Goal: Entertainment & Leisure: Consume media (video, audio)

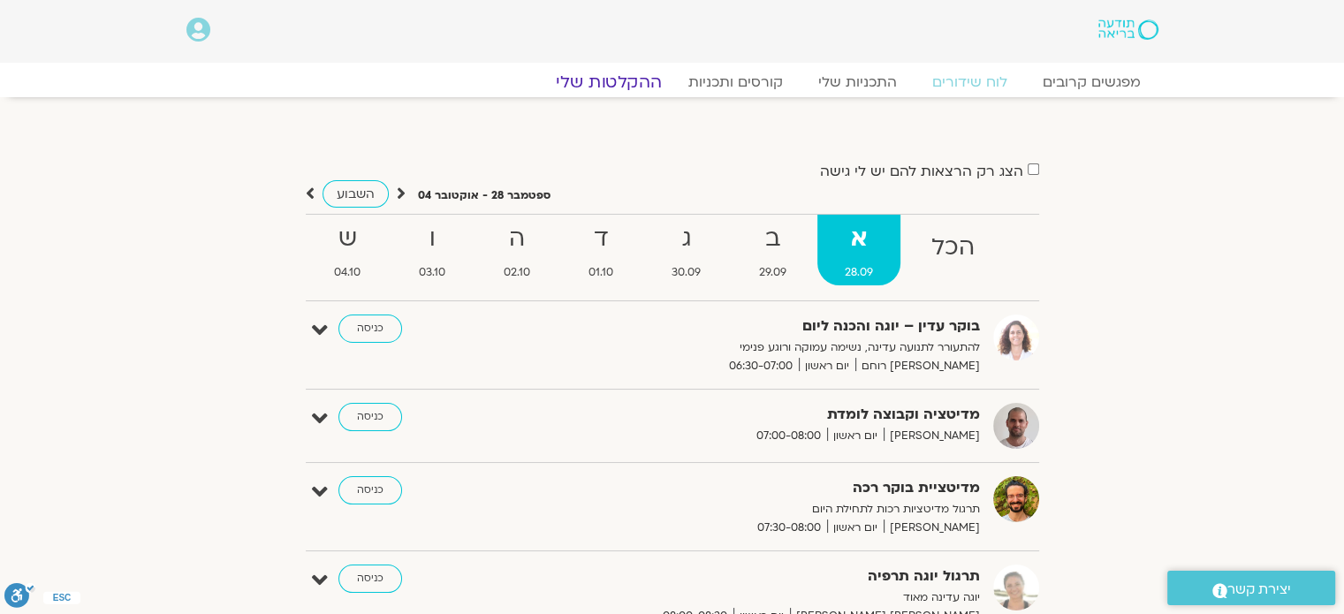
click at [628, 82] on link "ההקלטות שלי" at bounding box center [609, 82] width 148 height 21
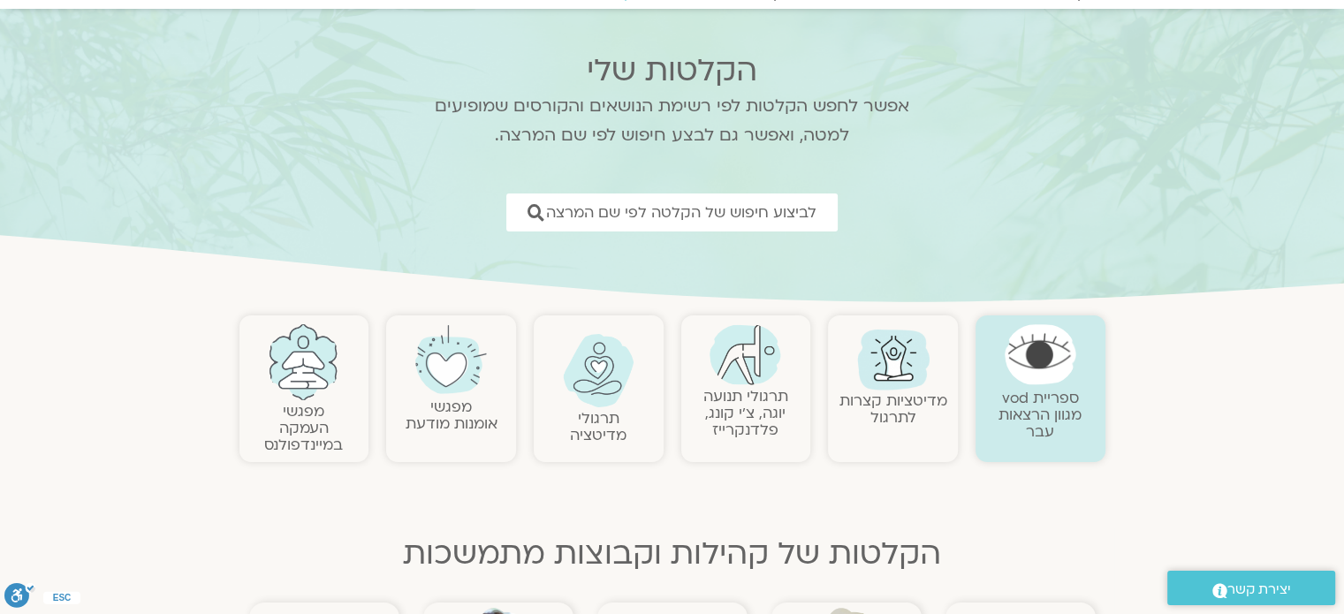
scroll to position [177, 0]
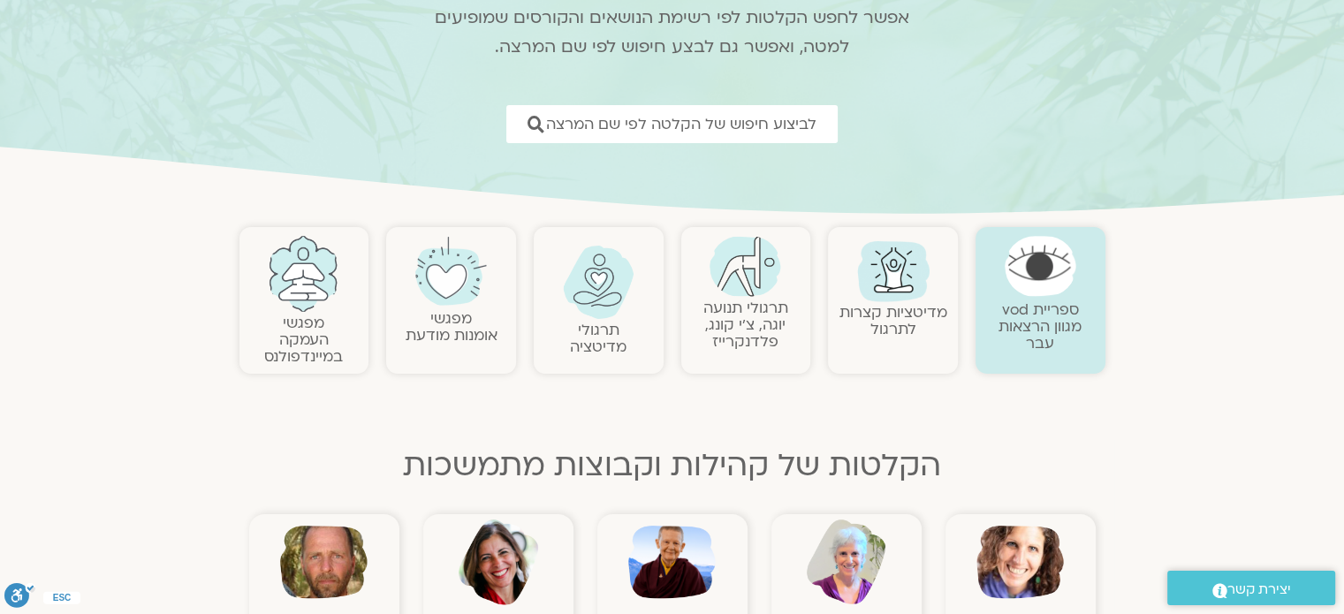
click at [1021, 271] on img at bounding box center [1041, 266] width 72 height 60
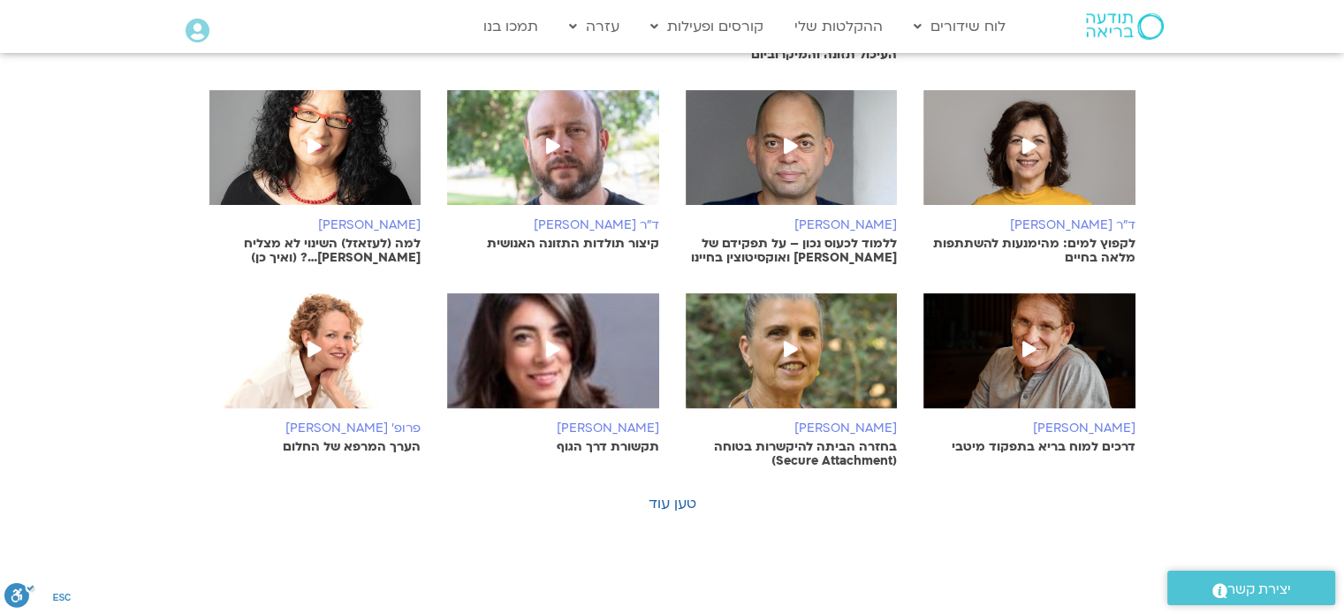
scroll to position [618, 0]
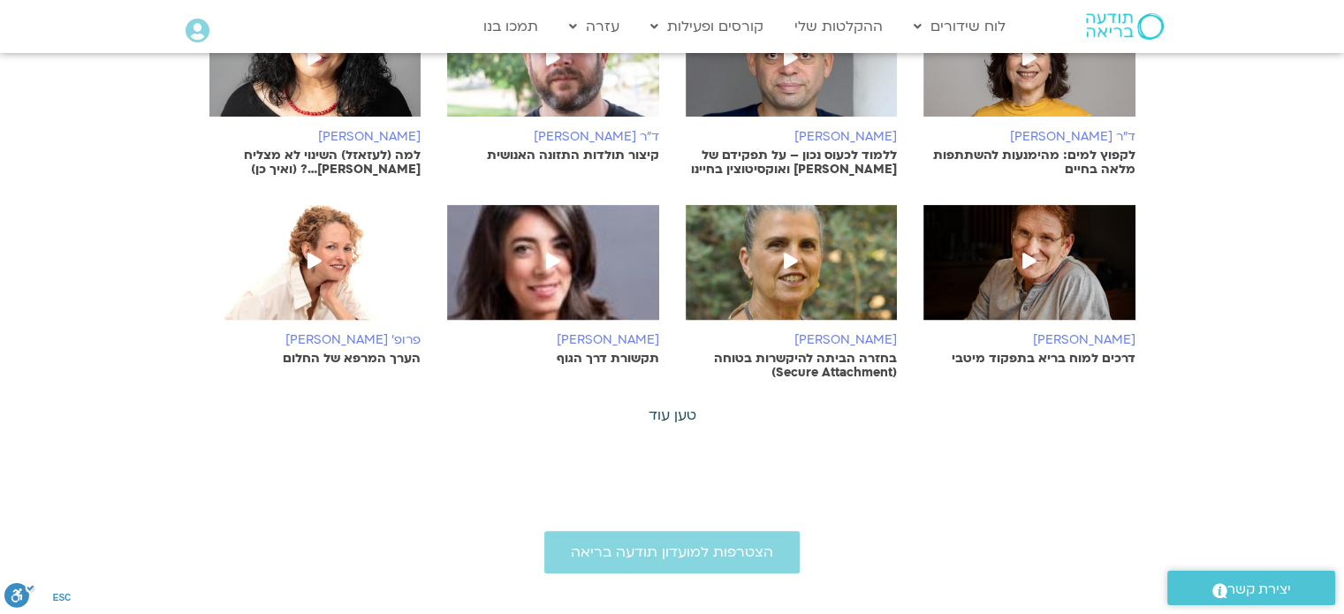
click at [681, 406] on link "טען עוד" at bounding box center [672, 415] width 48 height 19
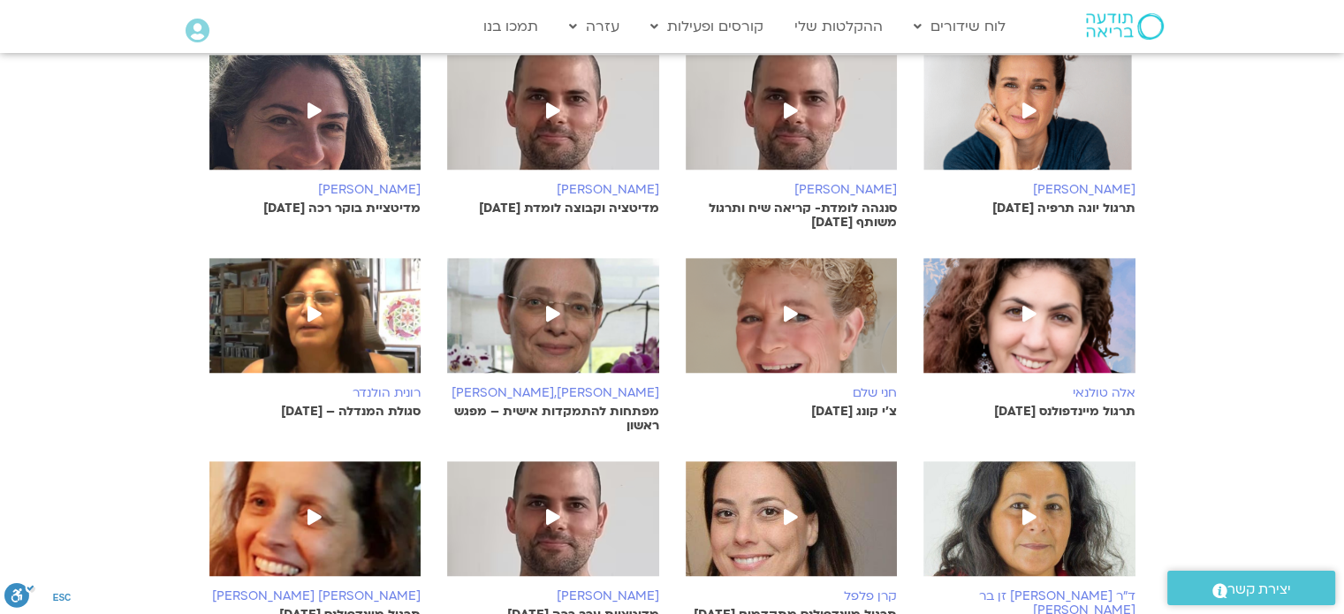
scroll to position [1325, 0]
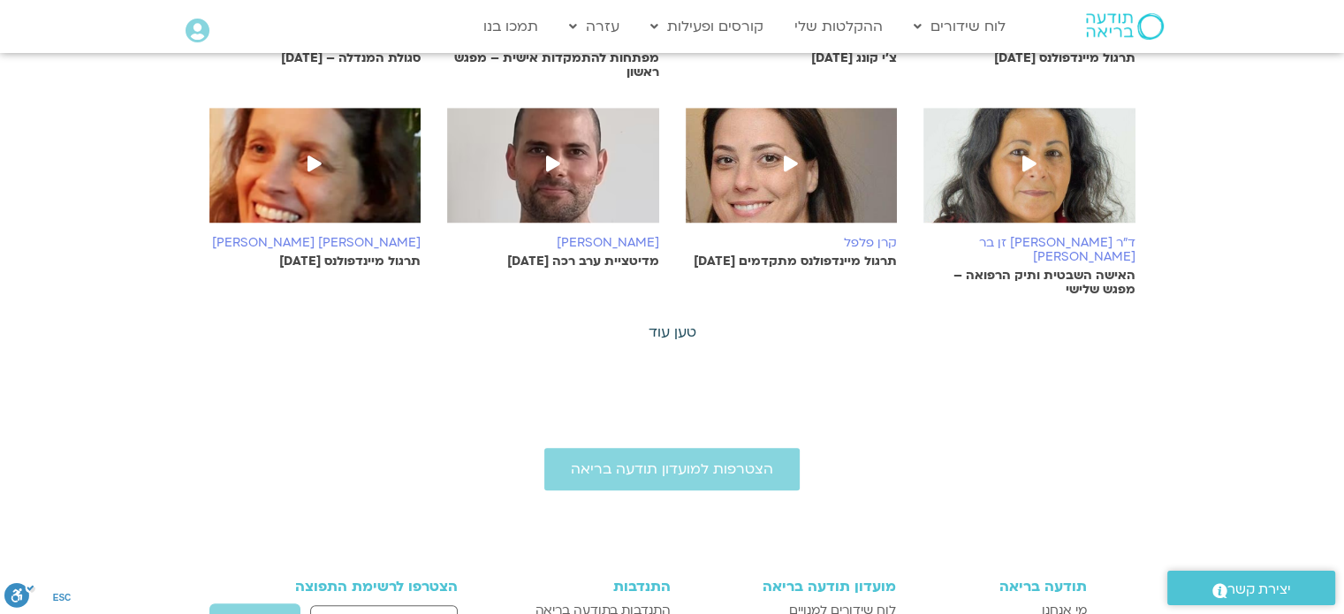
click at [675, 322] on link "טען עוד" at bounding box center [672, 331] width 48 height 19
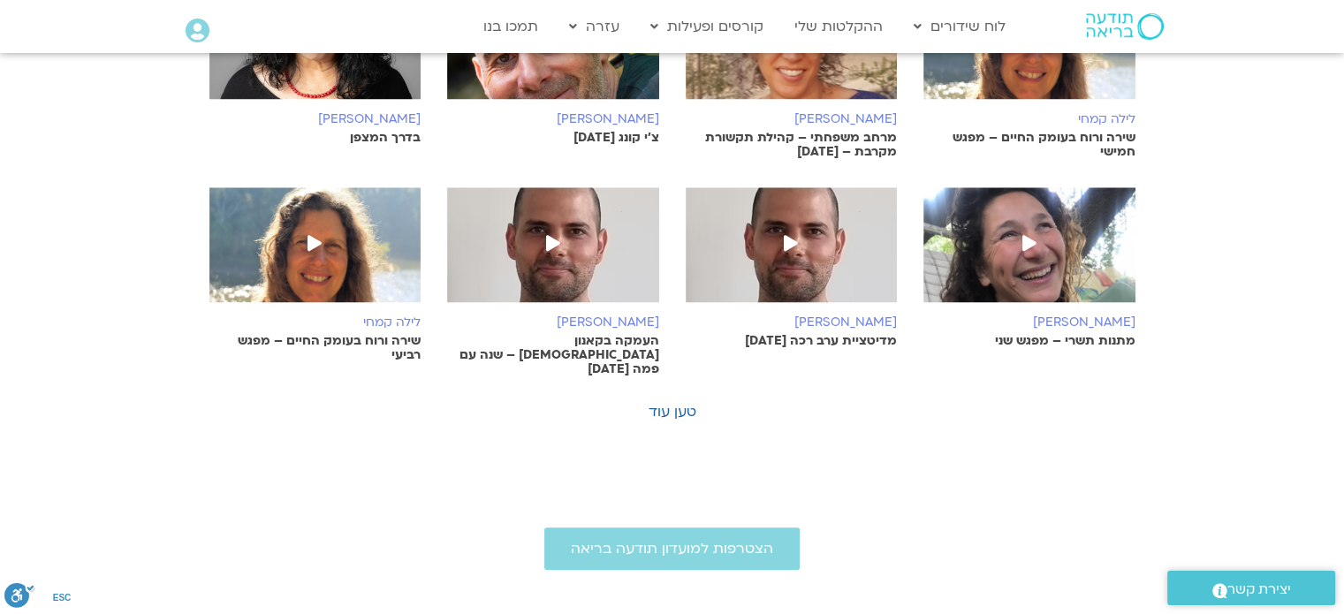
scroll to position [1944, 0]
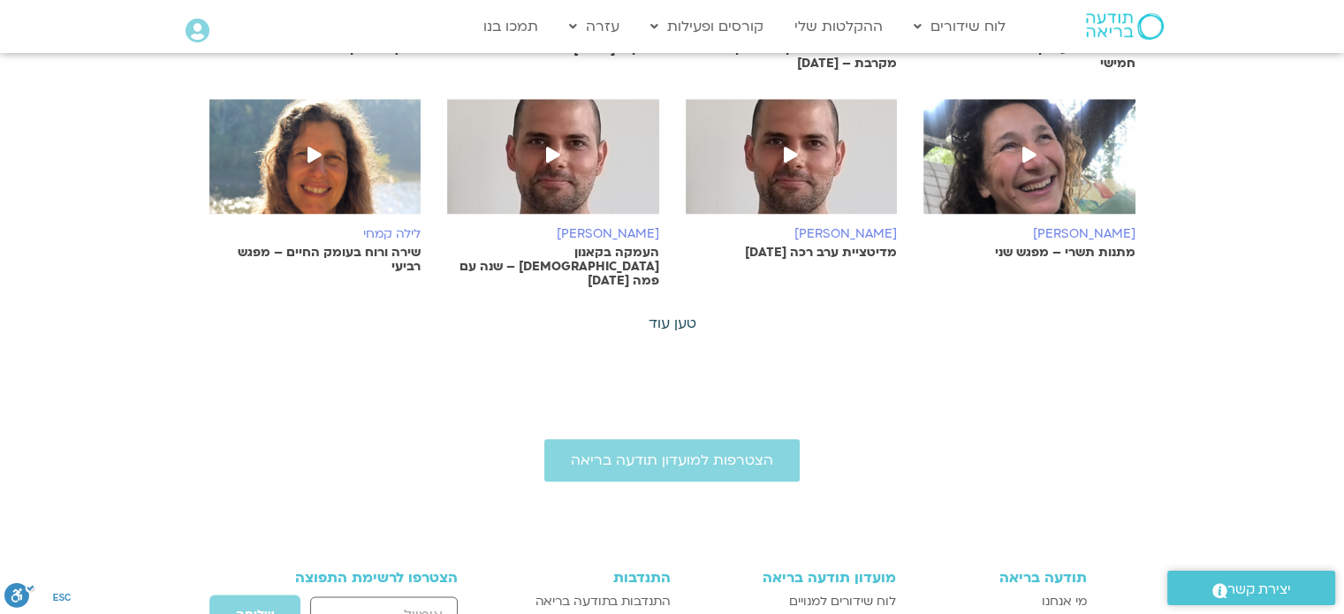
click at [679, 314] on link "טען עוד" at bounding box center [672, 323] width 48 height 19
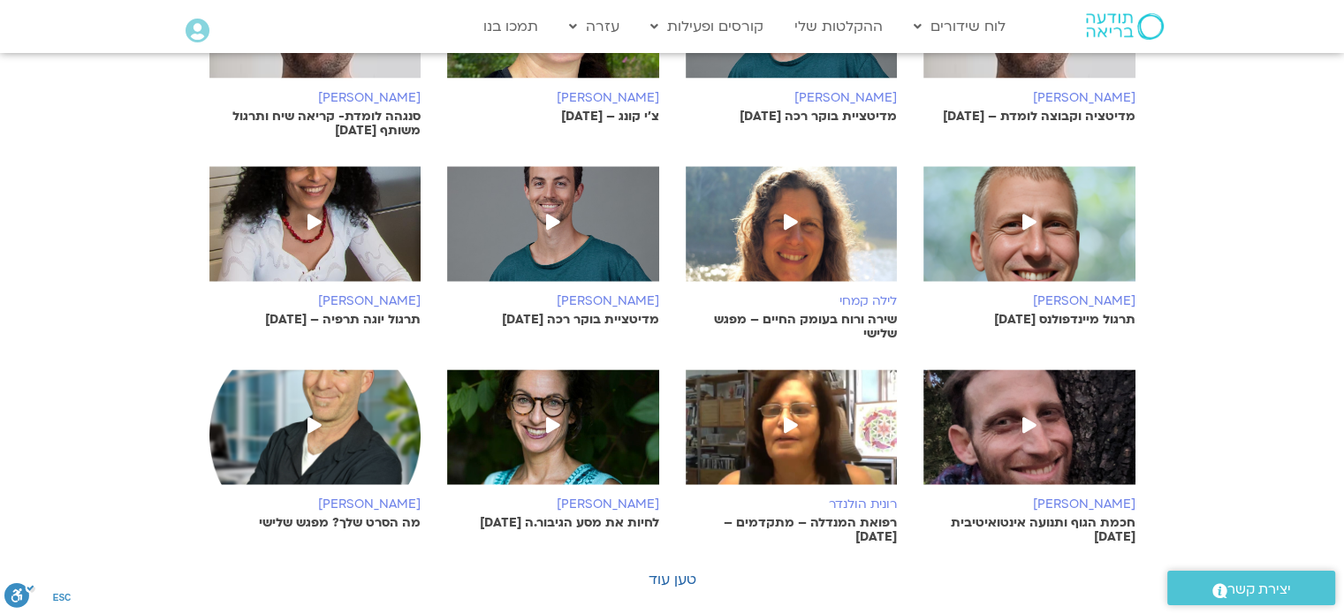
scroll to position [2385, 0]
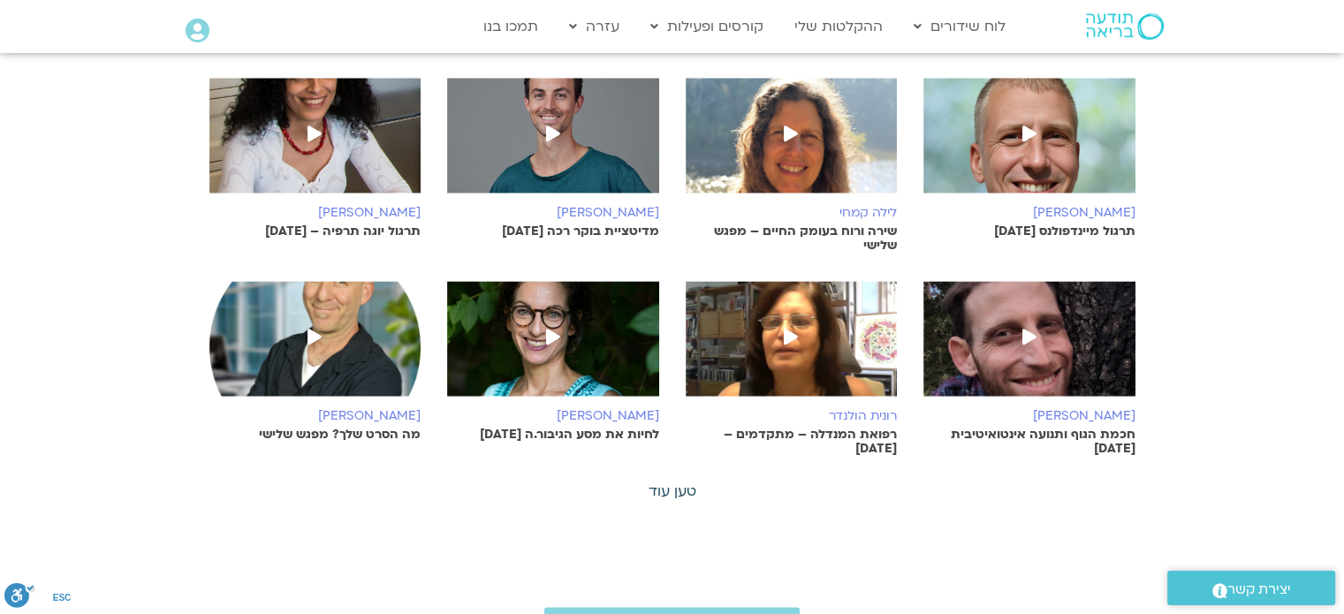
click at [686, 482] on link "טען עוד" at bounding box center [672, 491] width 48 height 19
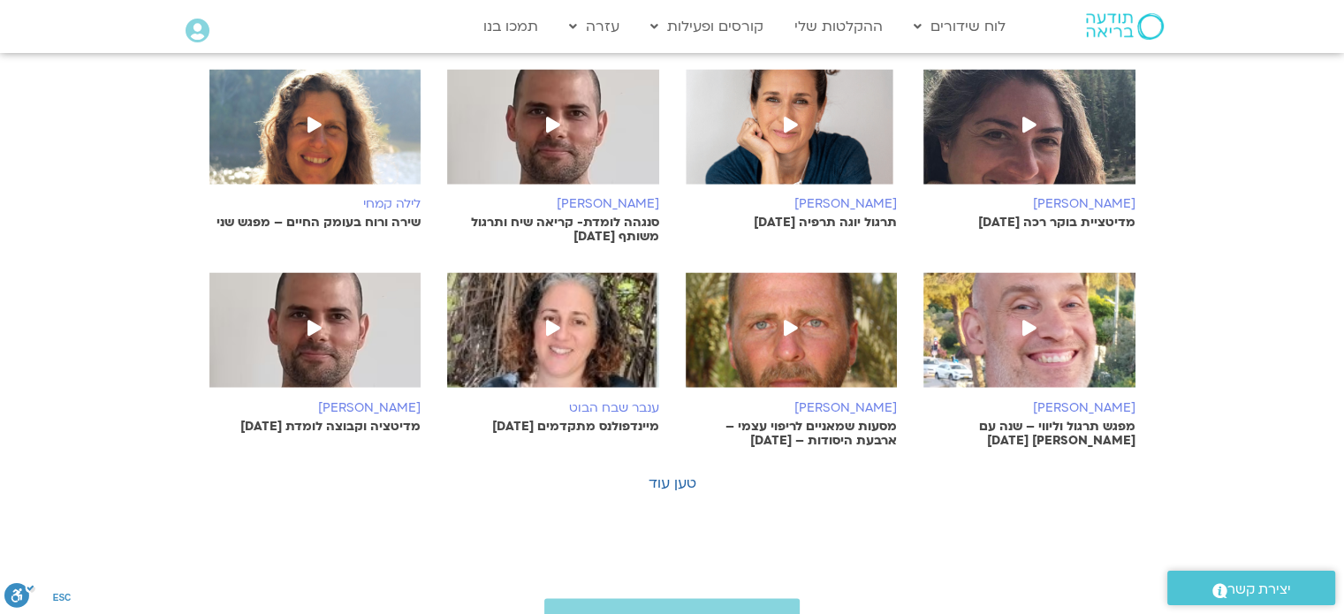
scroll to position [3092, 0]
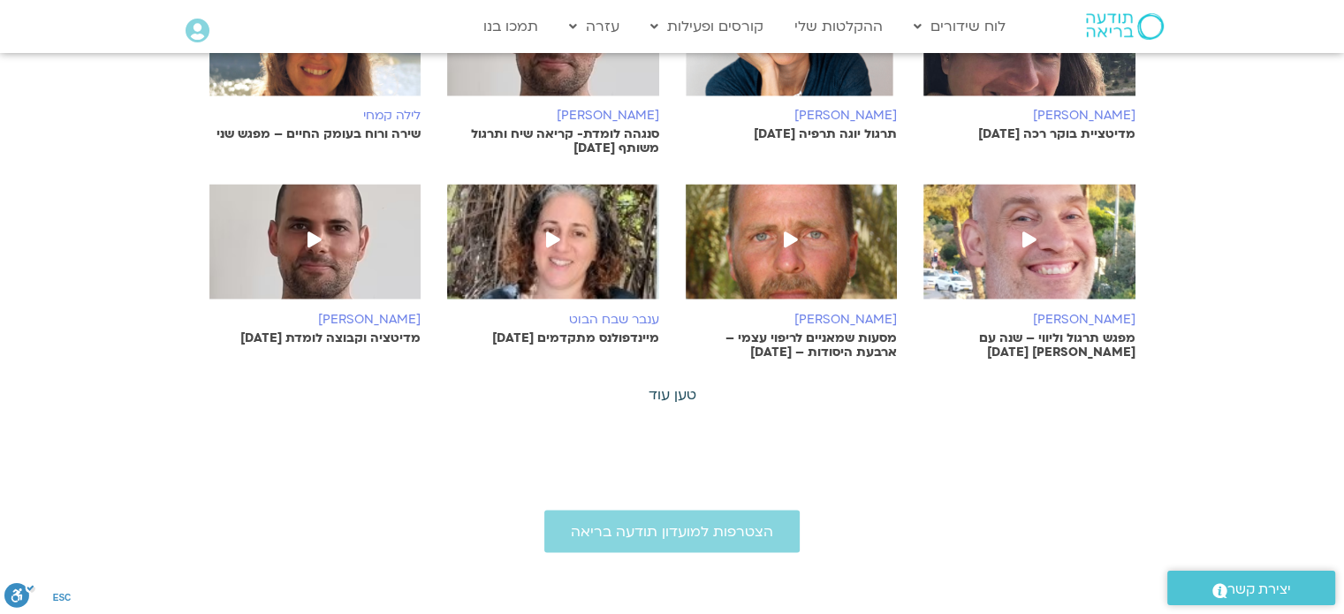
click at [686, 384] on link "טען עוד" at bounding box center [672, 393] width 48 height 19
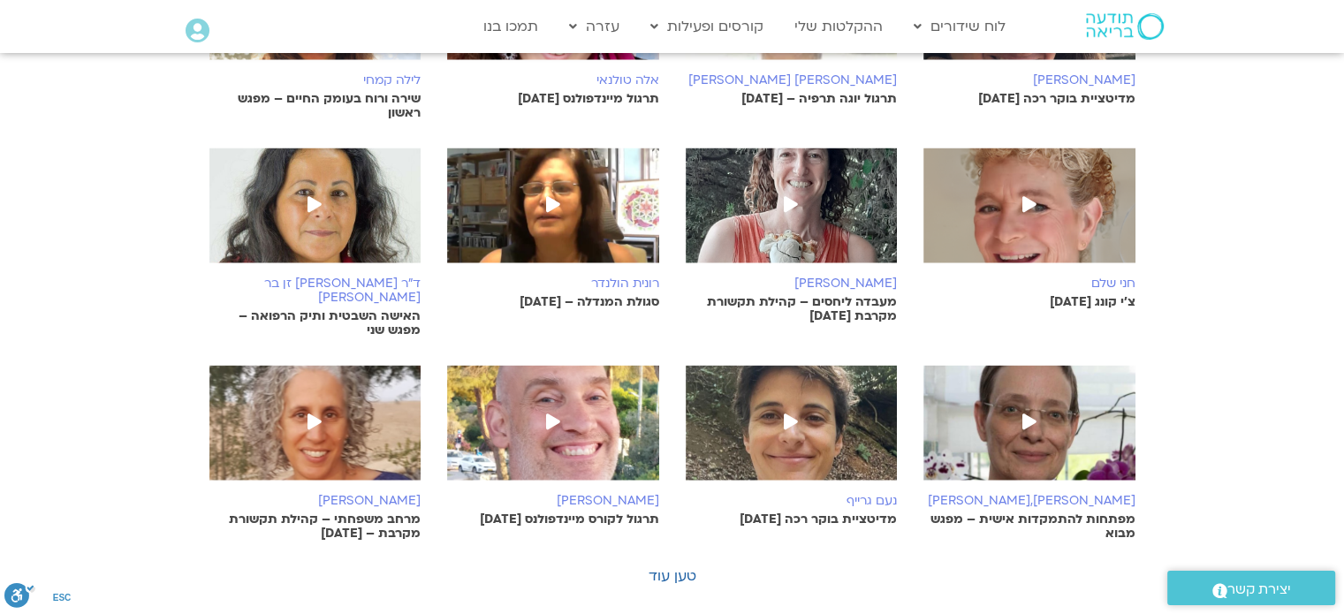
scroll to position [3622, 0]
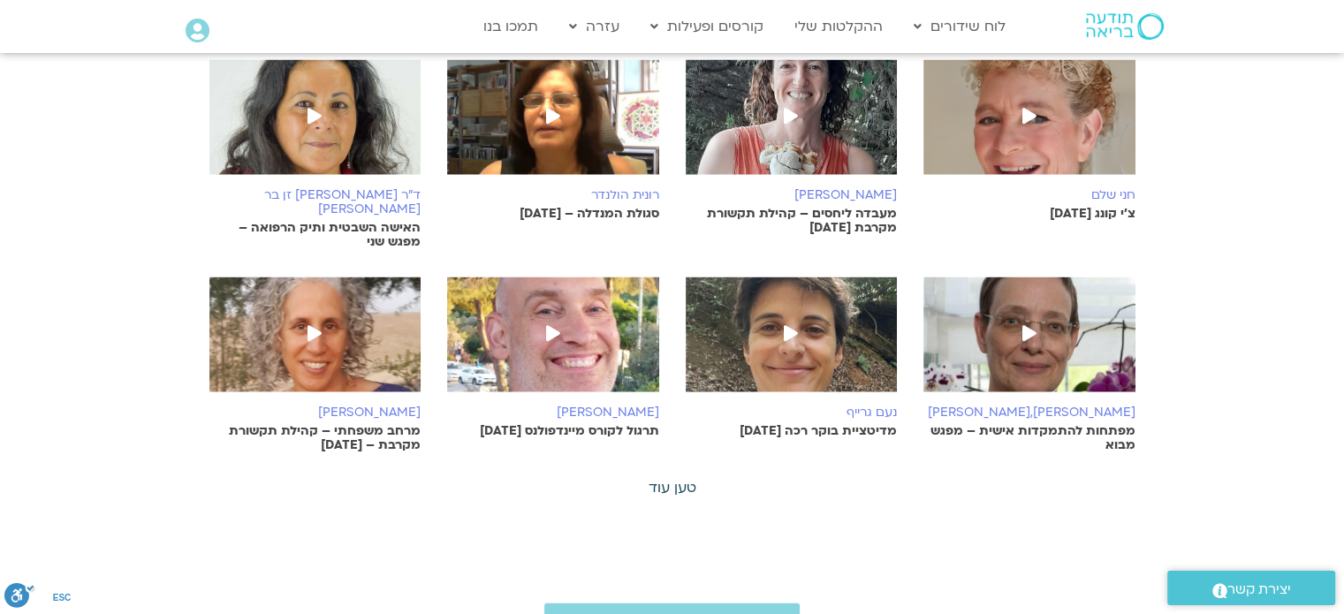
click at [682, 478] on link "טען עוד" at bounding box center [672, 487] width 48 height 19
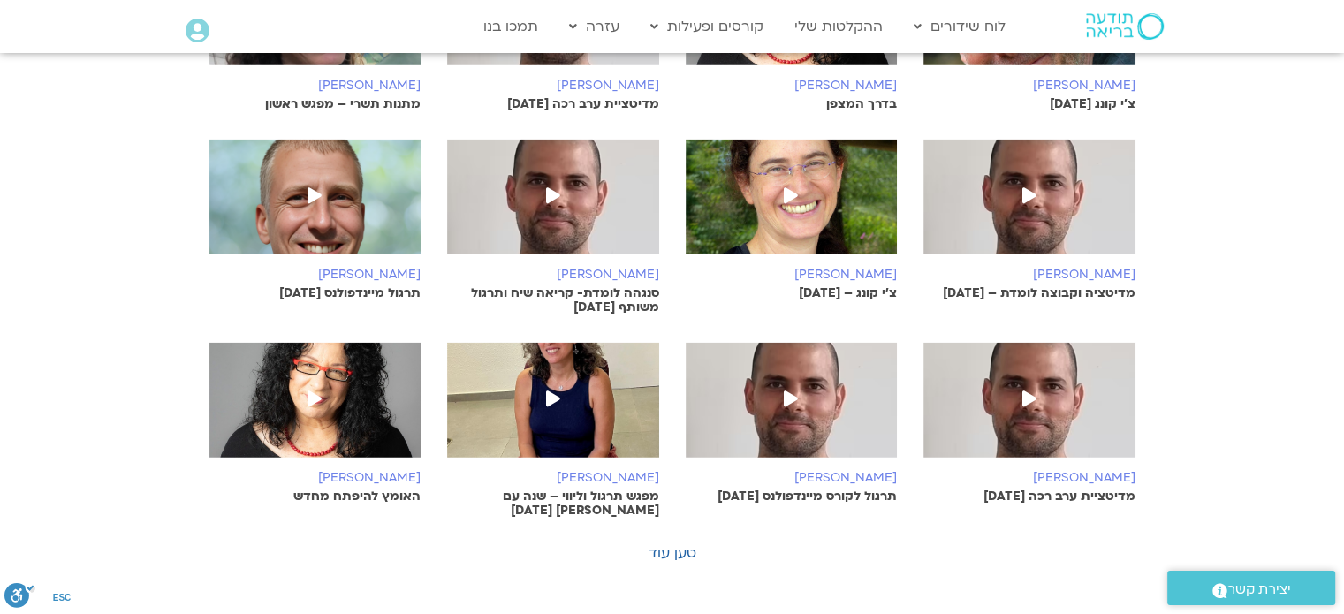
scroll to position [4241, 0]
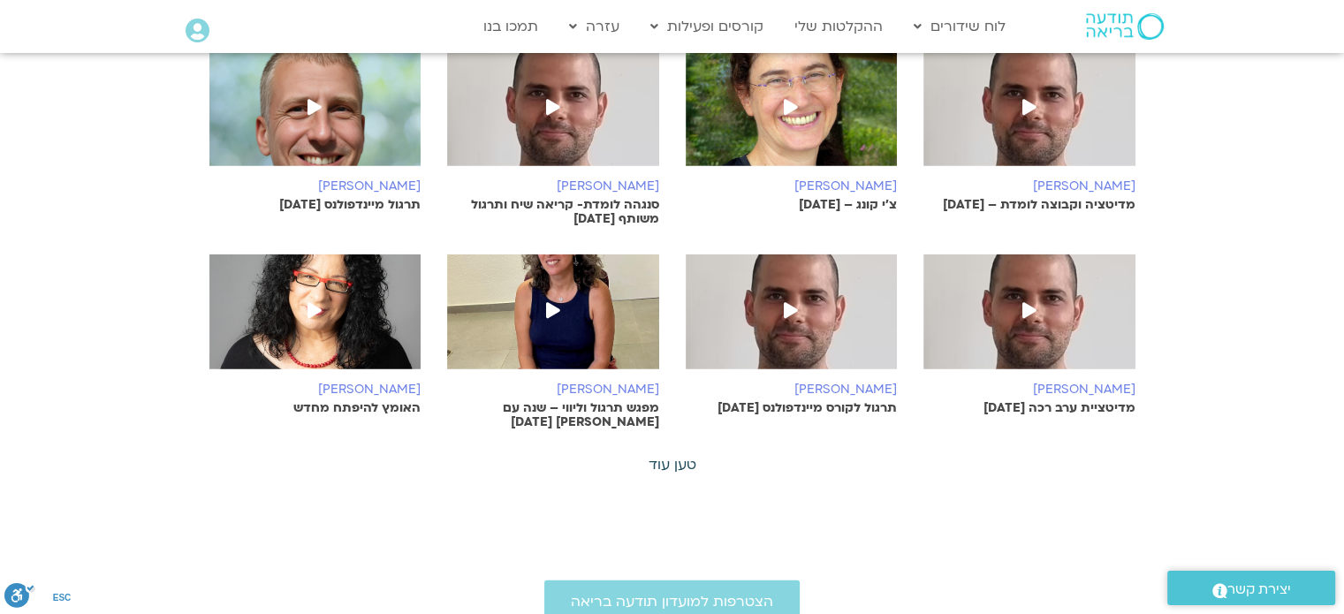
click at [689, 455] on link "טען עוד" at bounding box center [672, 464] width 48 height 19
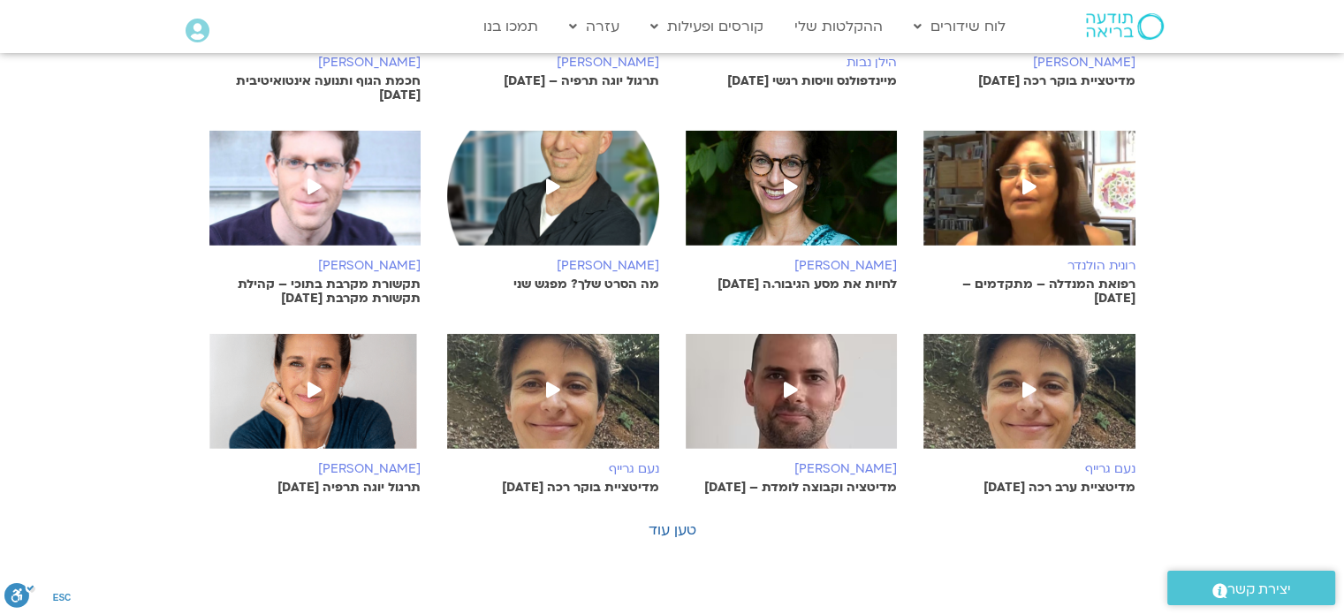
scroll to position [4859, 0]
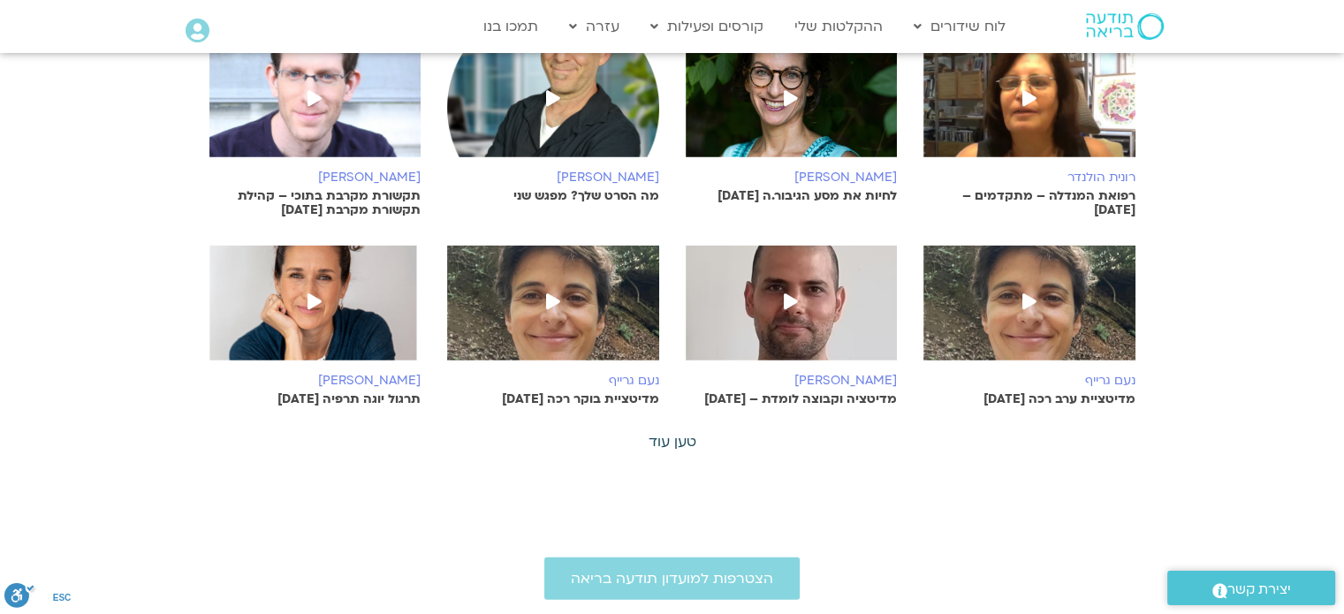
click at [671, 432] on link "טען עוד" at bounding box center [672, 441] width 48 height 19
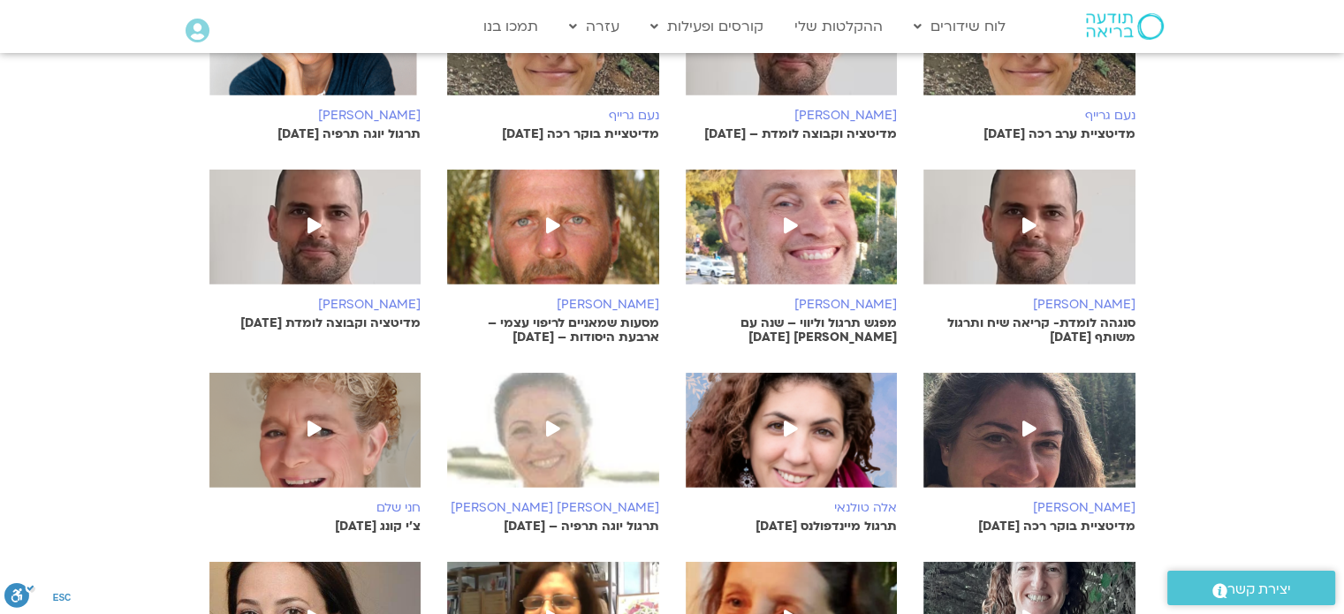
scroll to position [5389, 0]
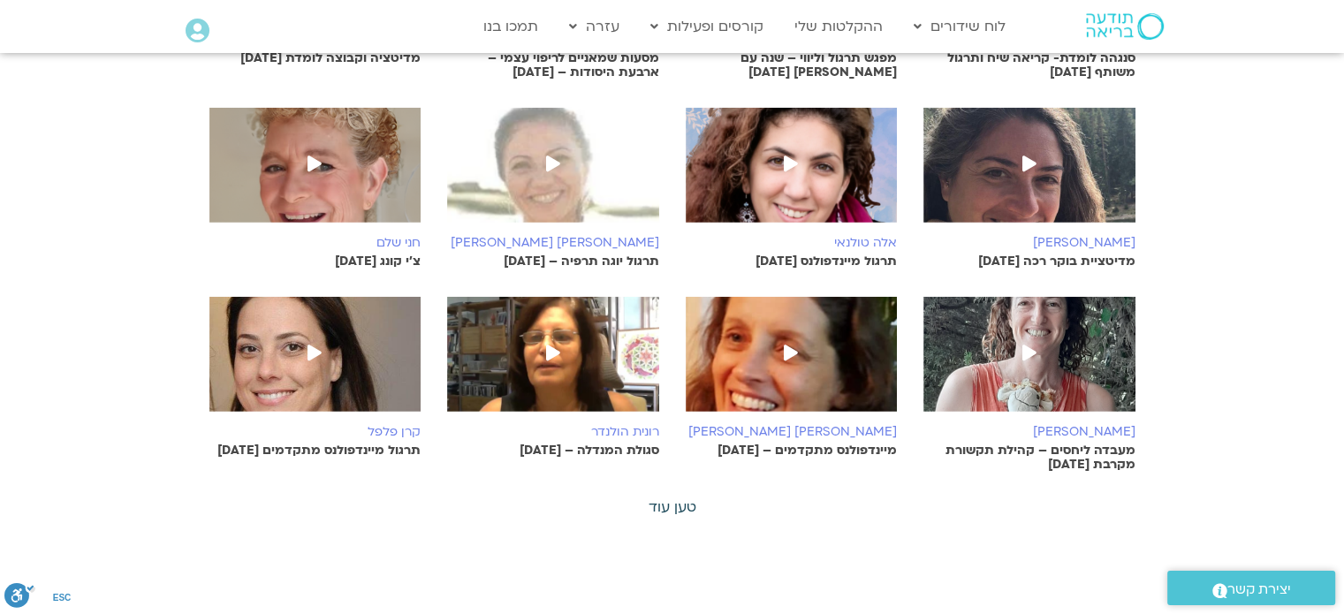
click at [681, 497] on link "טען עוד" at bounding box center [672, 506] width 48 height 19
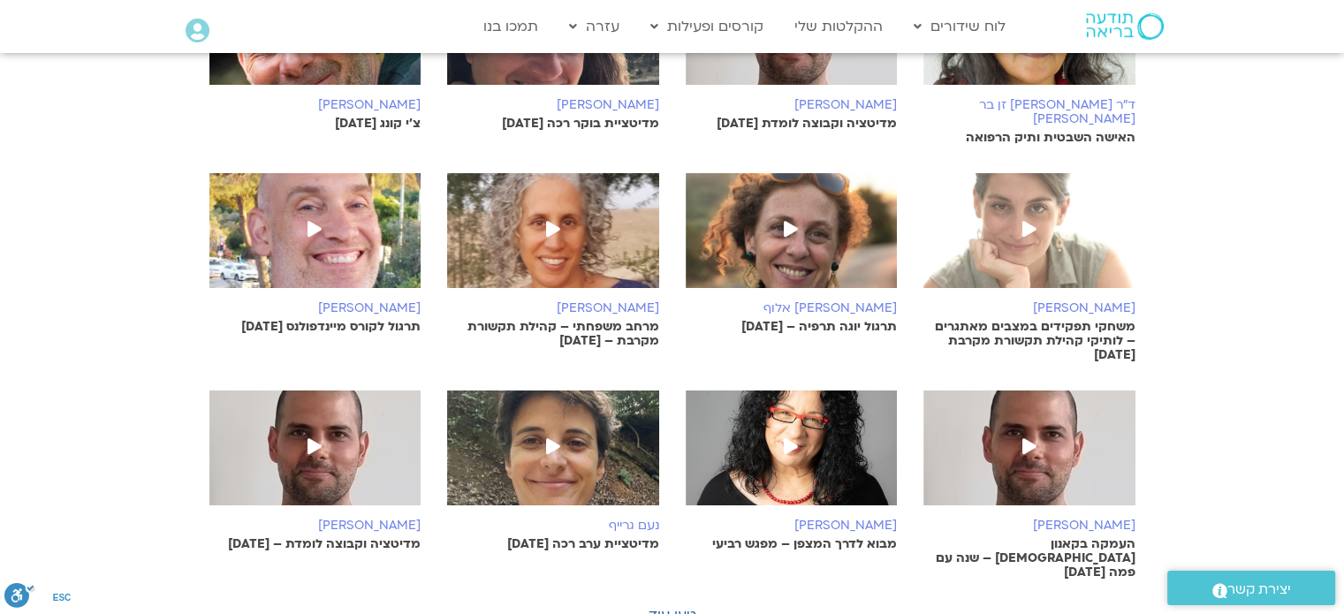
scroll to position [6008, 0]
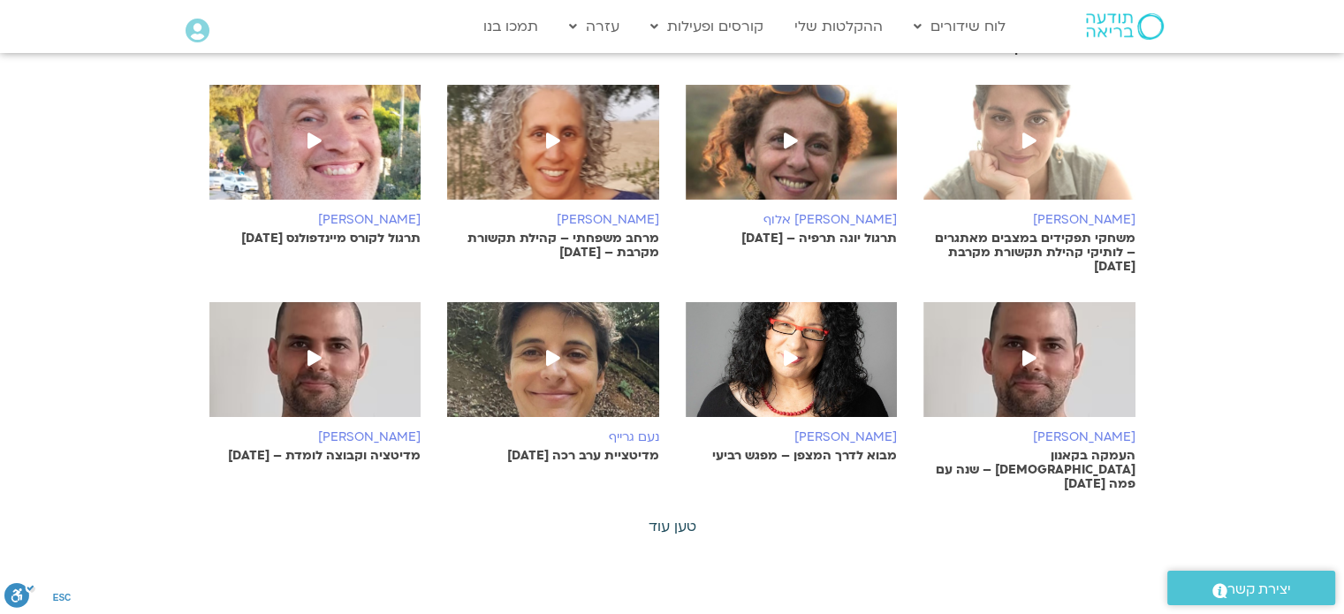
click at [686, 517] on link "טען עוד" at bounding box center [672, 526] width 48 height 19
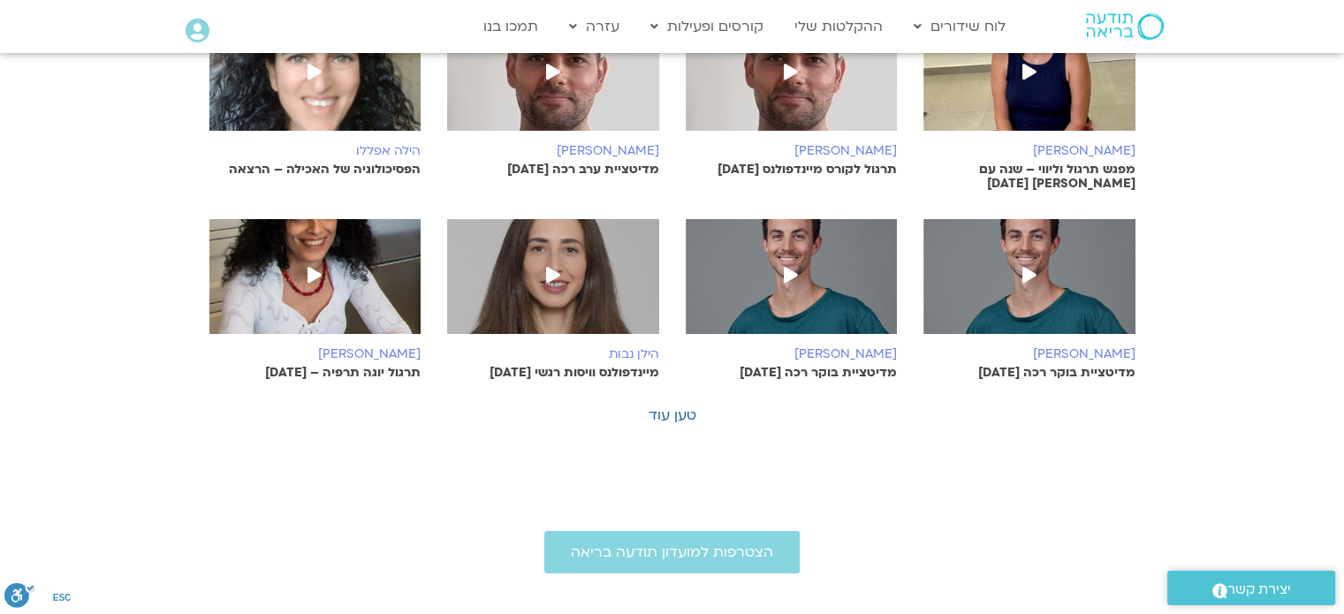
scroll to position [6803, 0]
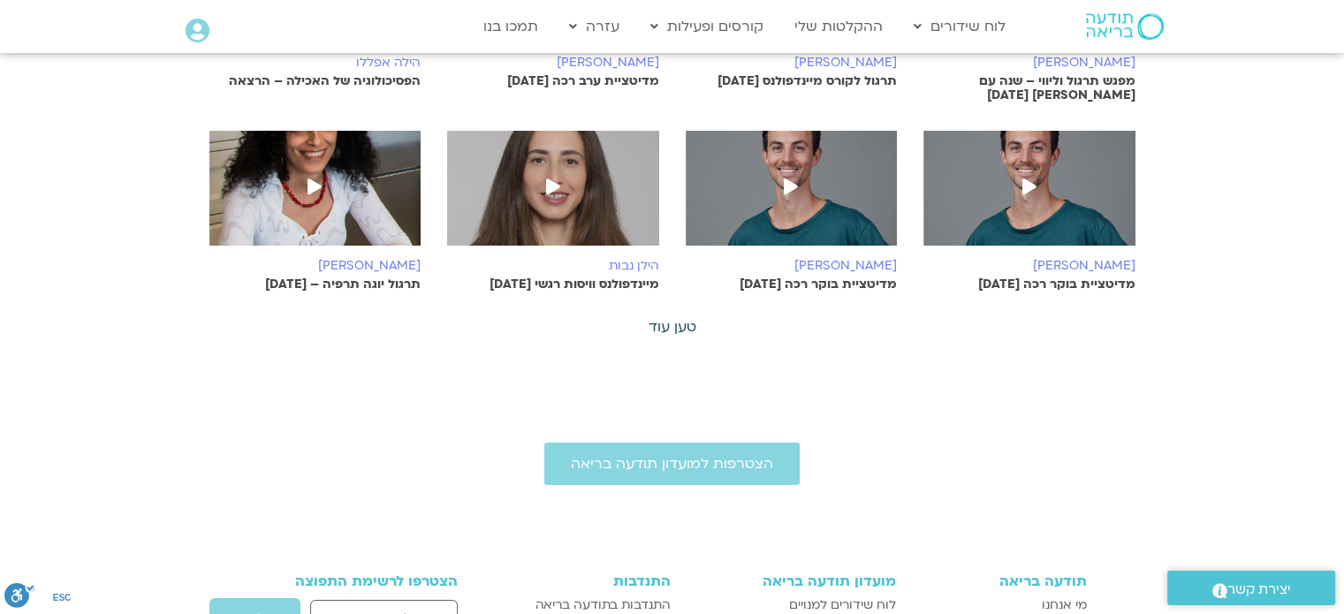
click at [686, 317] on link "טען עוד" at bounding box center [672, 326] width 48 height 19
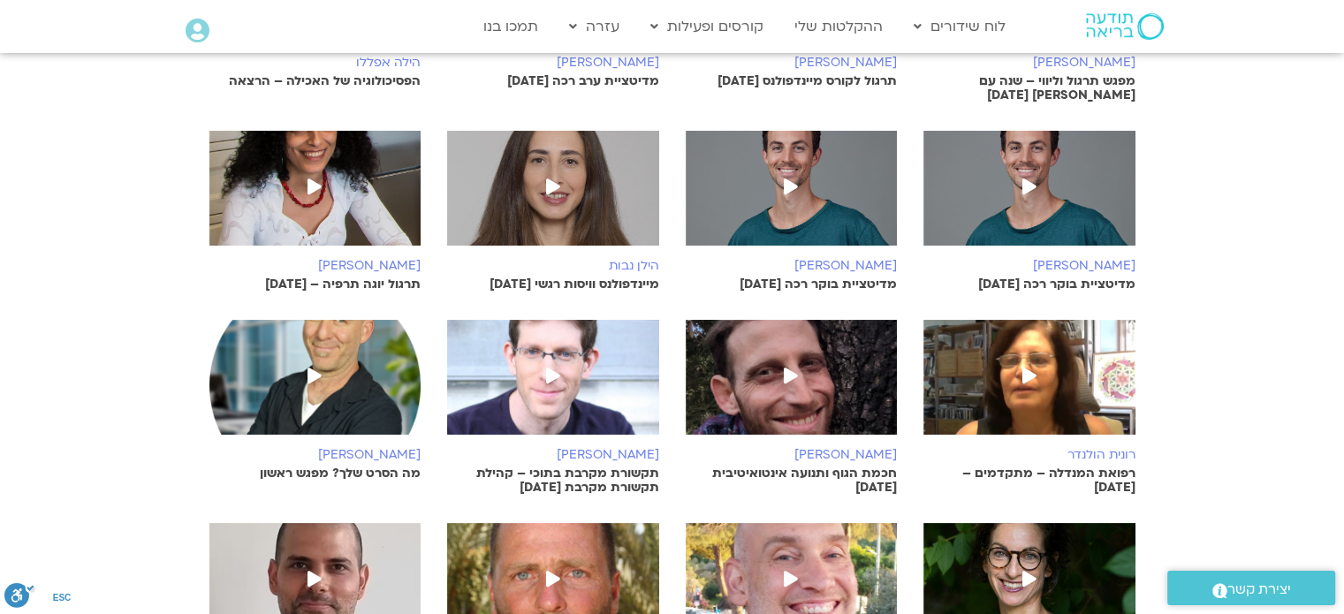
scroll to position [7245, 0]
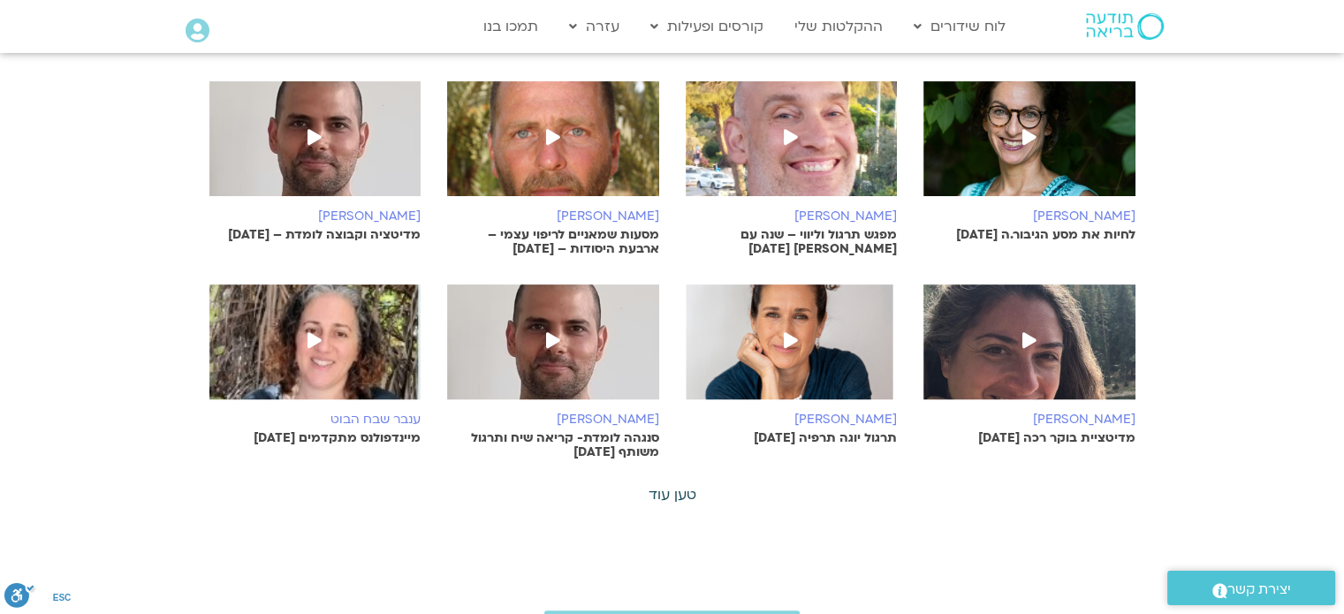
click at [687, 485] on link "טען עוד" at bounding box center [672, 494] width 48 height 19
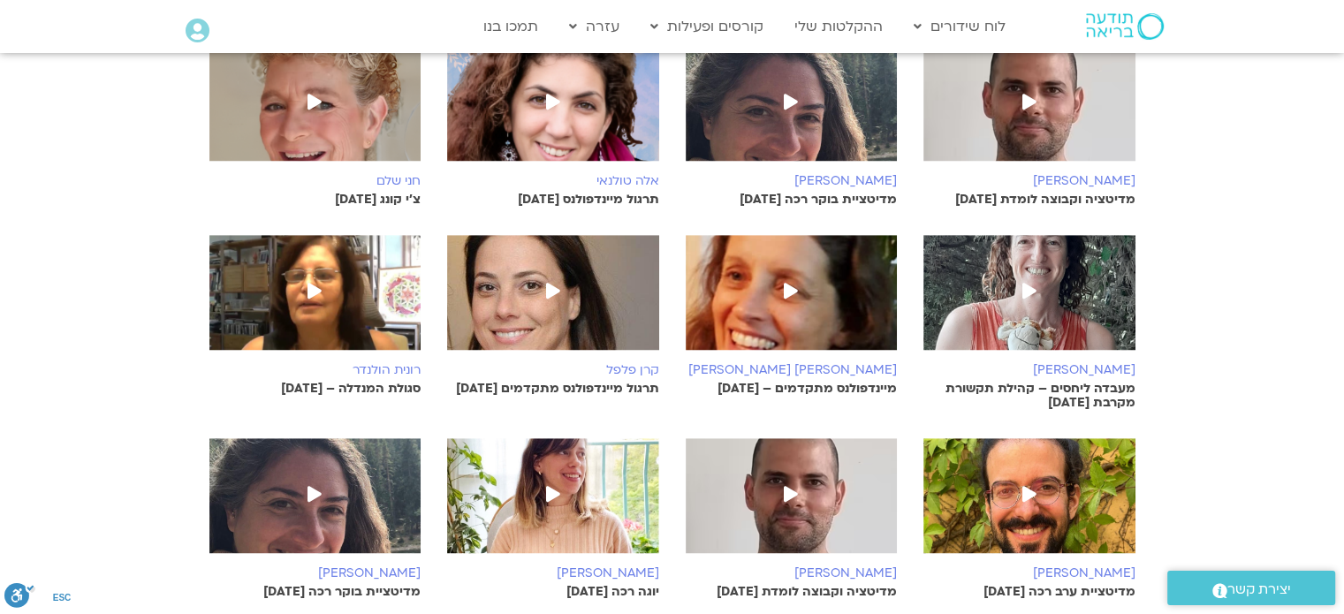
scroll to position [7775, 0]
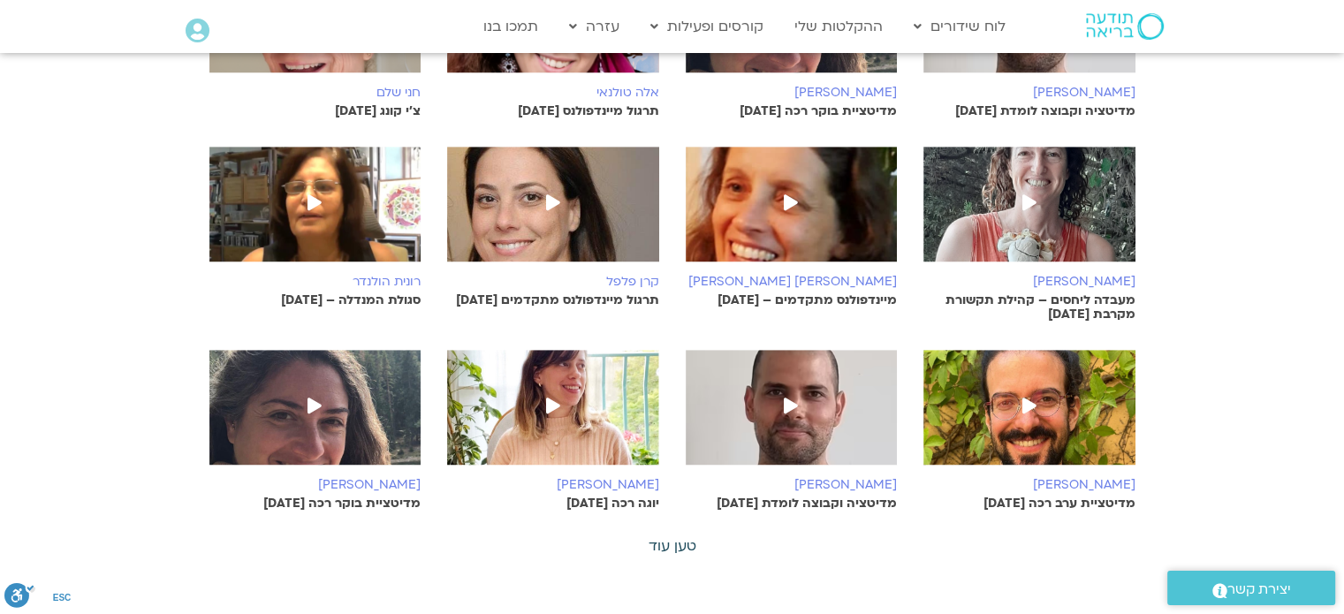
click at [676, 536] on link "טען עוד" at bounding box center [672, 545] width 48 height 19
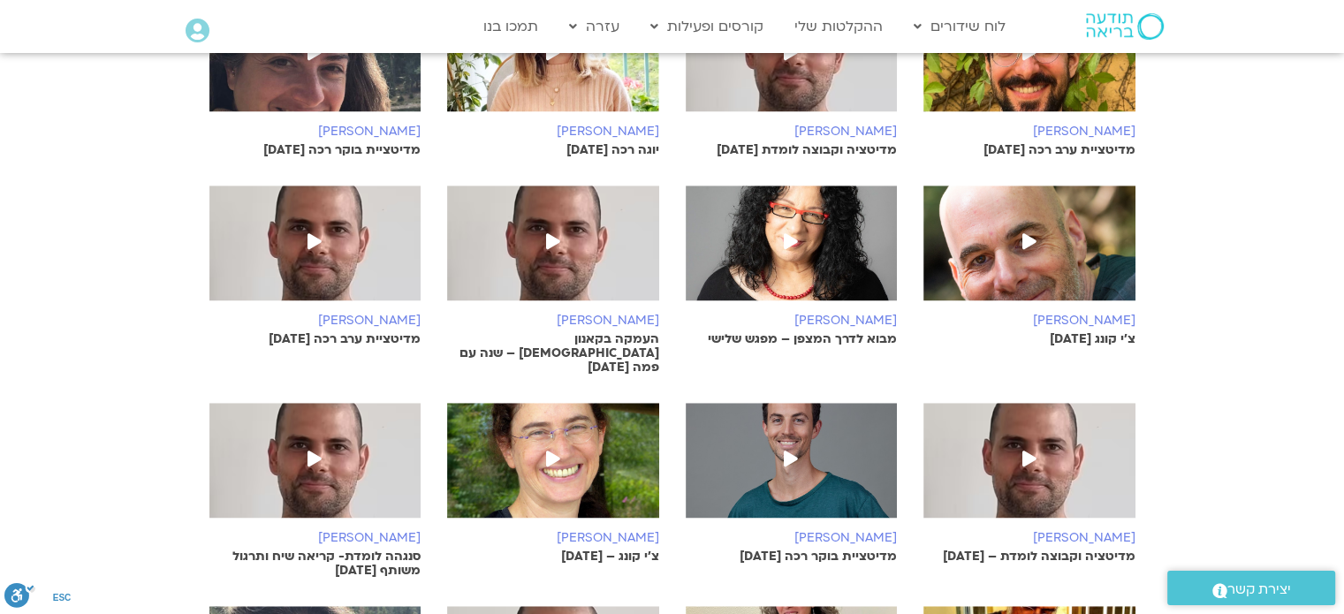
scroll to position [8305, 0]
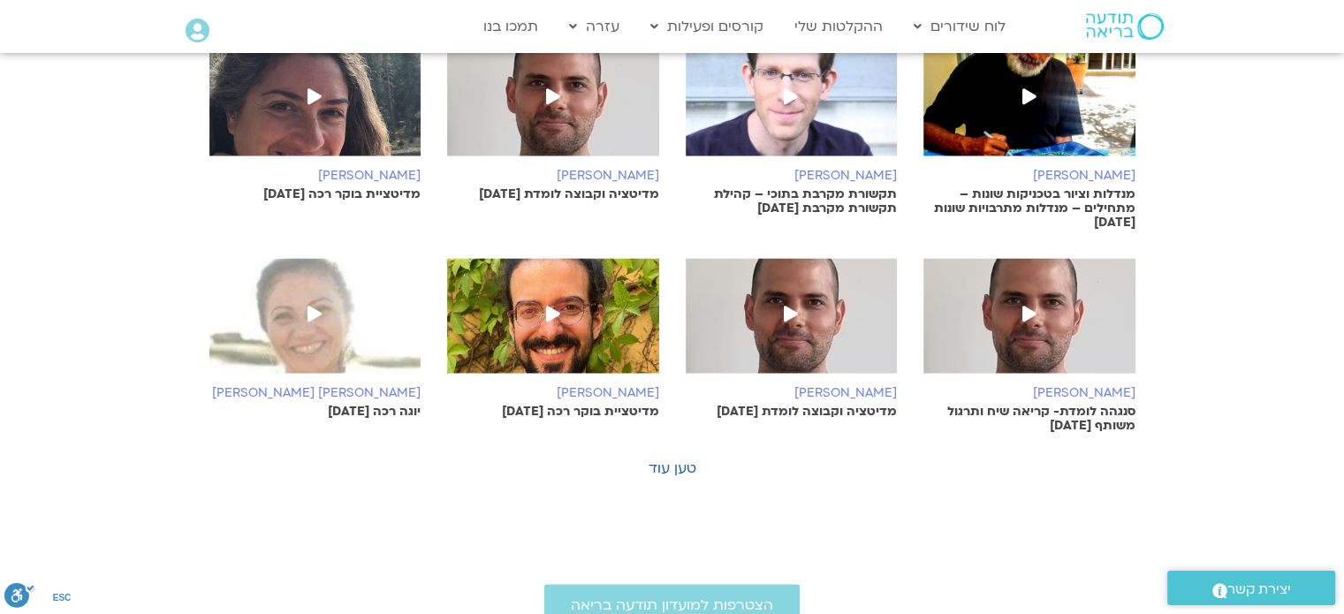
scroll to position [9188, 0]
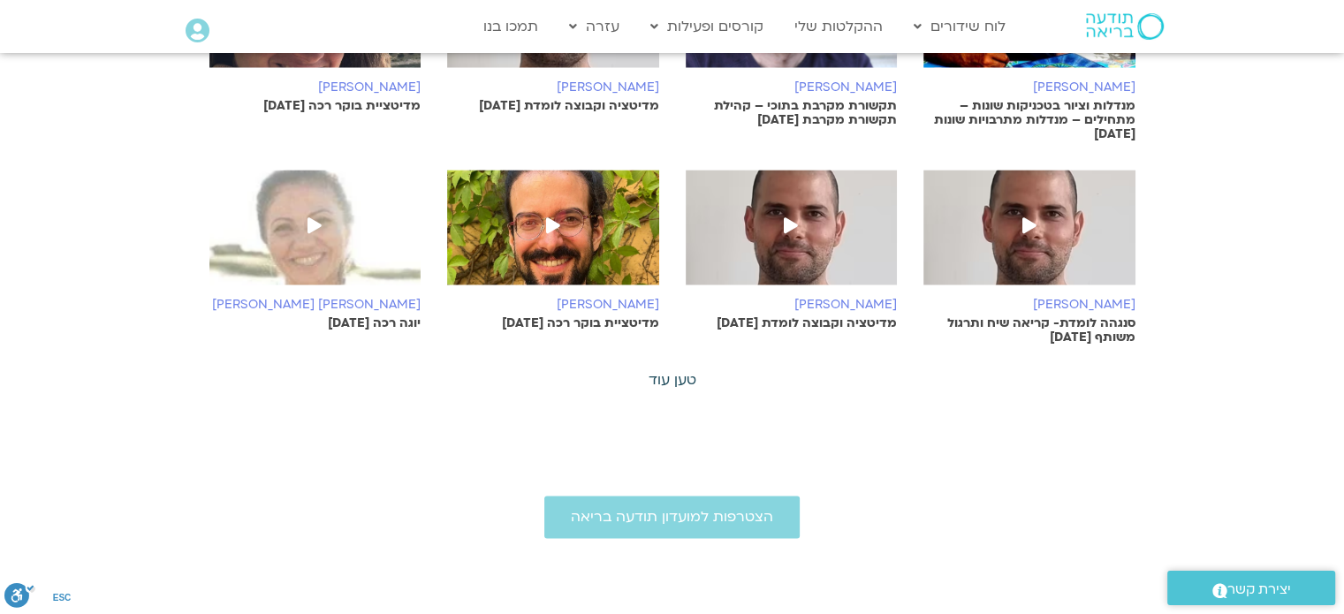
click at [686, 370] on link "טען עוד" at bounding box center [672, 379] width 48 height 19
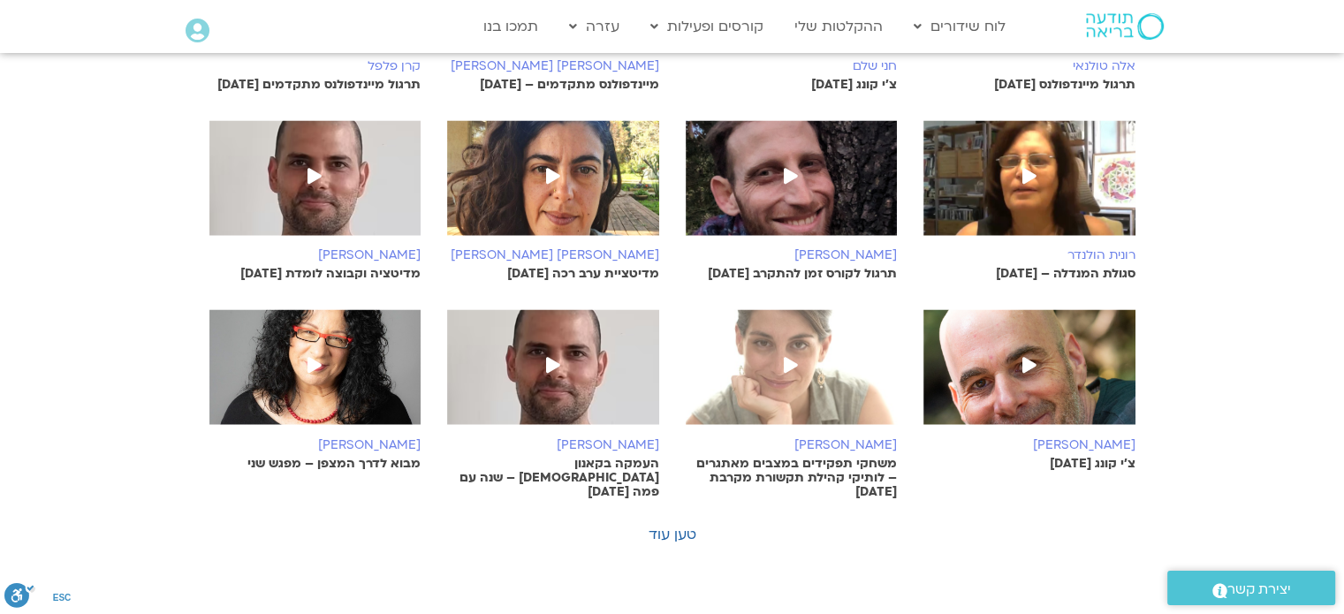
scroll to position [9719, 0]
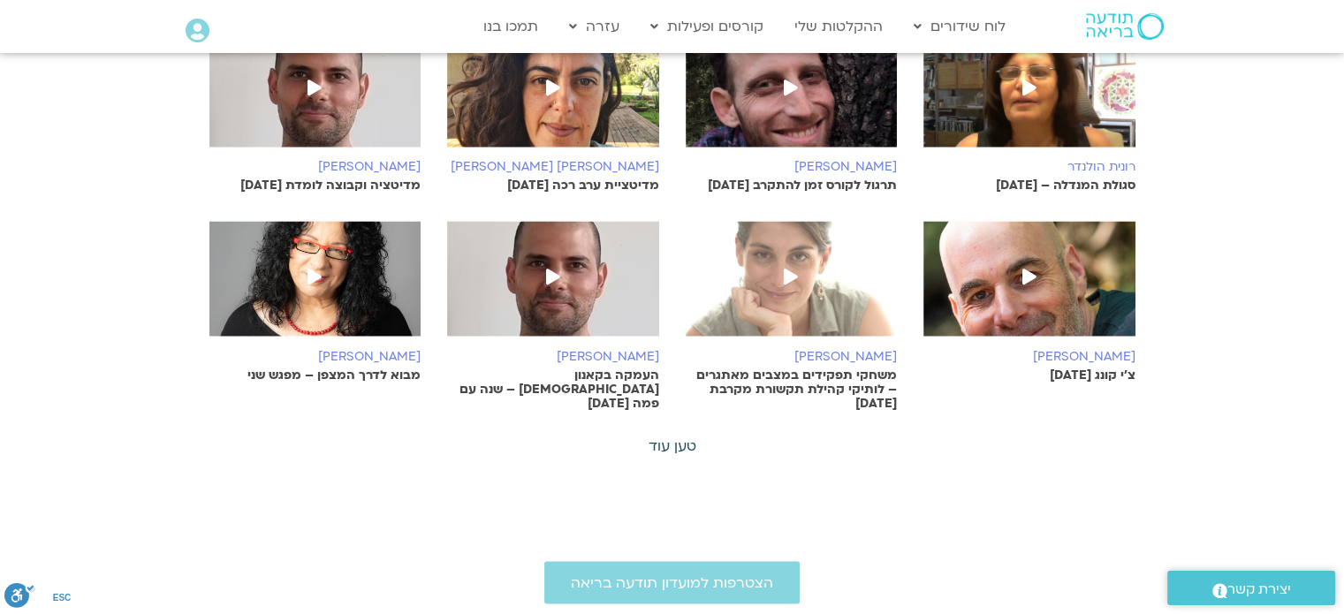
click at [679, 436] on link "טען עוד" at bounding box center [672, 445] width 48 height 19
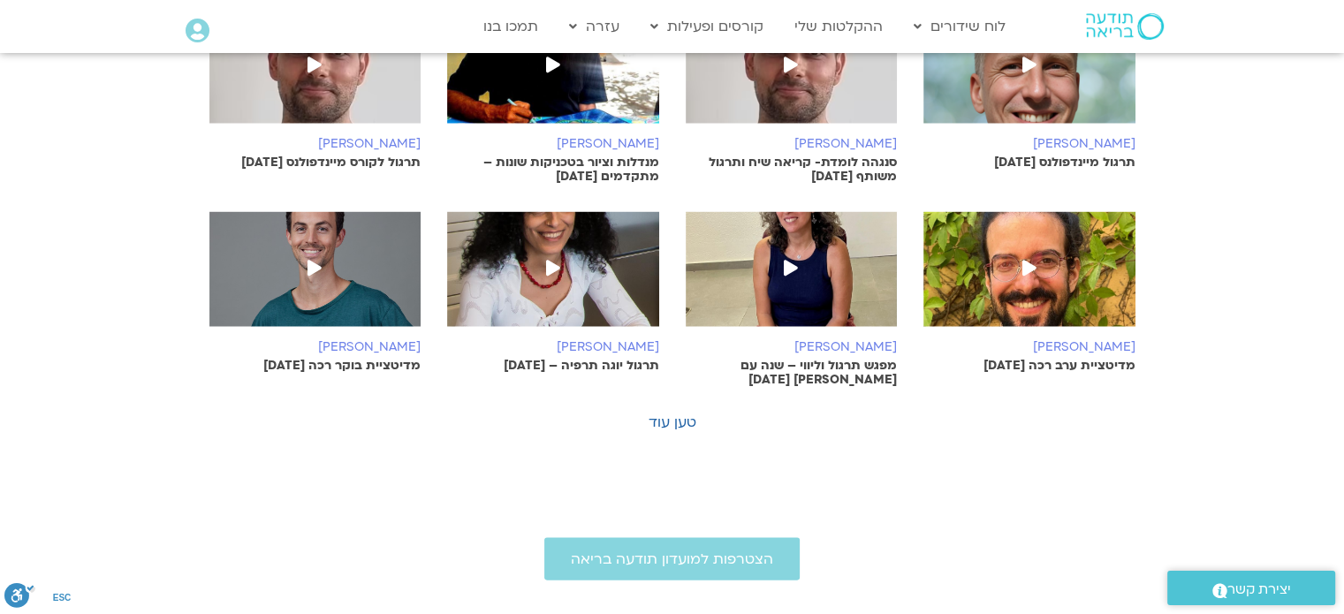
scroll to position [10425, 0]
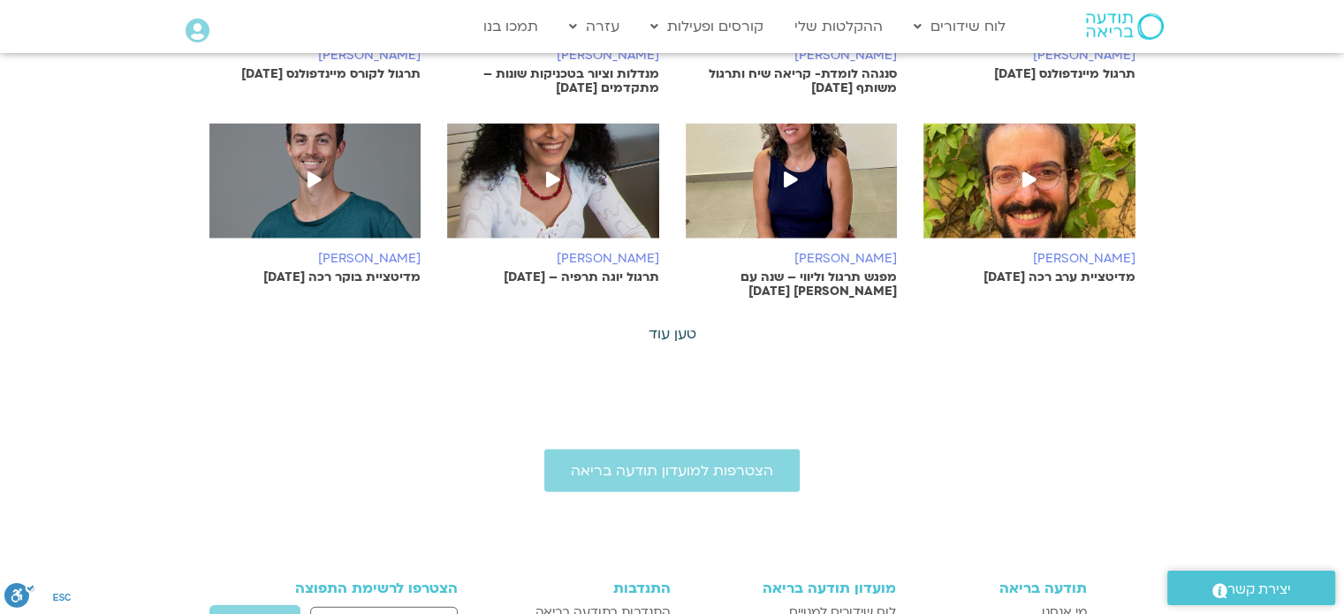
click at [682, 324] on link "טען עוד" at bounding box center [672, 333] width 48 height 19
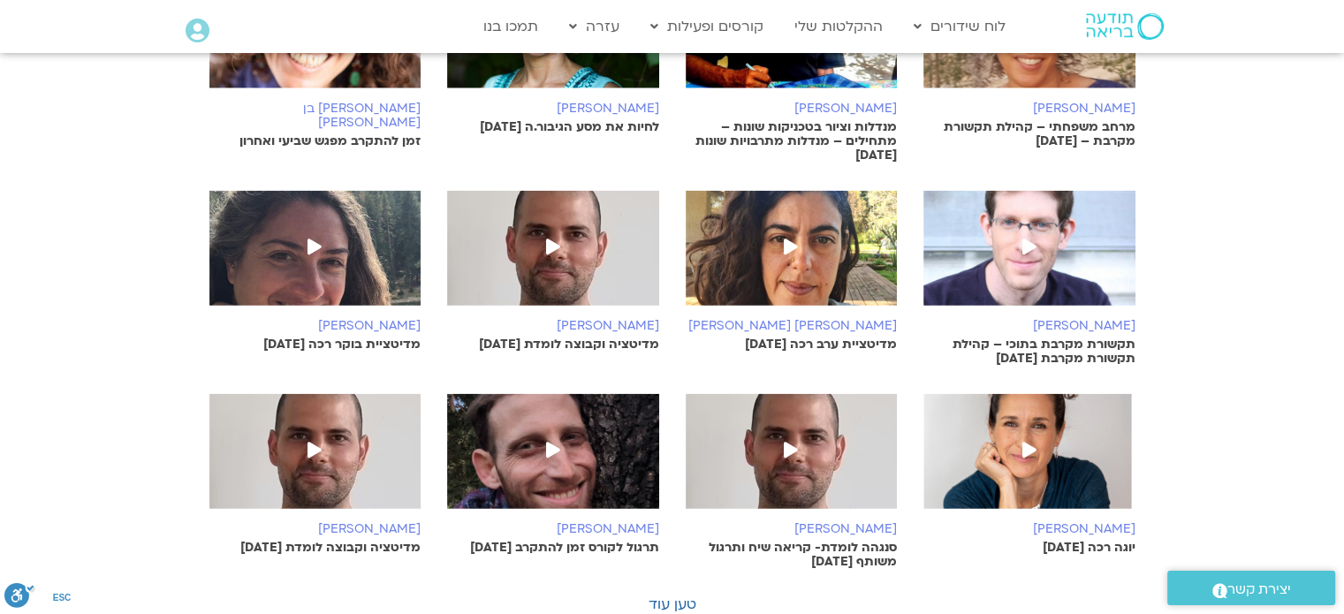
scroll to position [10867, 0]
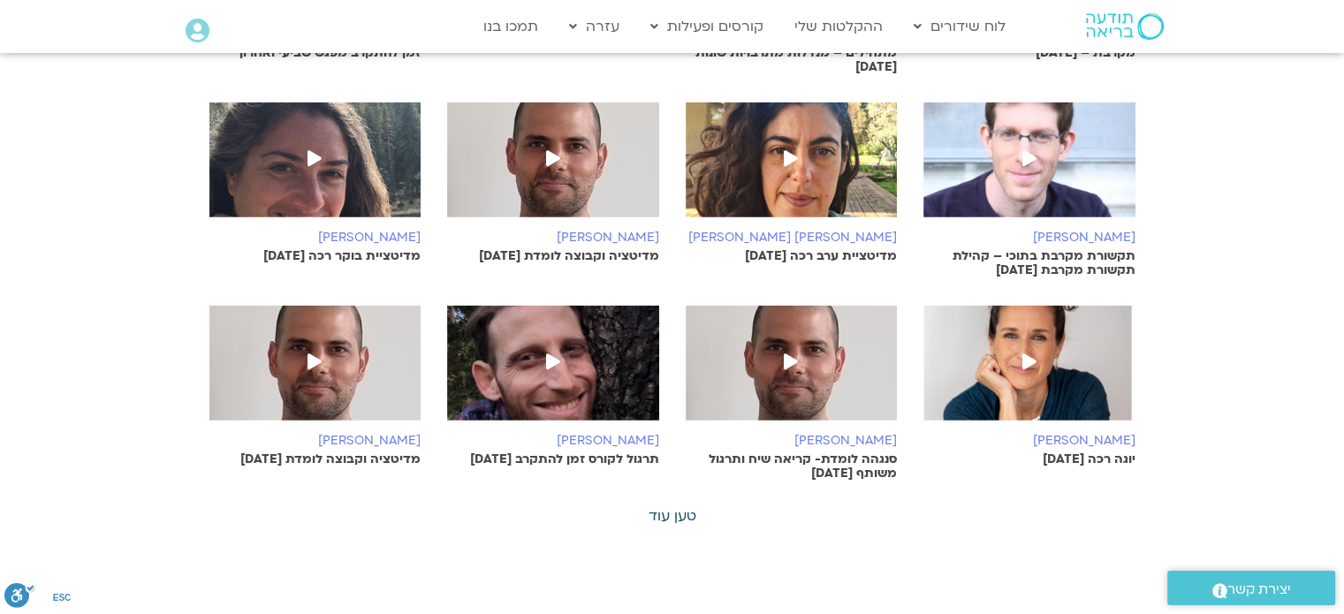
click at [682, 506] on link "טען עוד" at bounding box center [672, 515] width 48 height 19
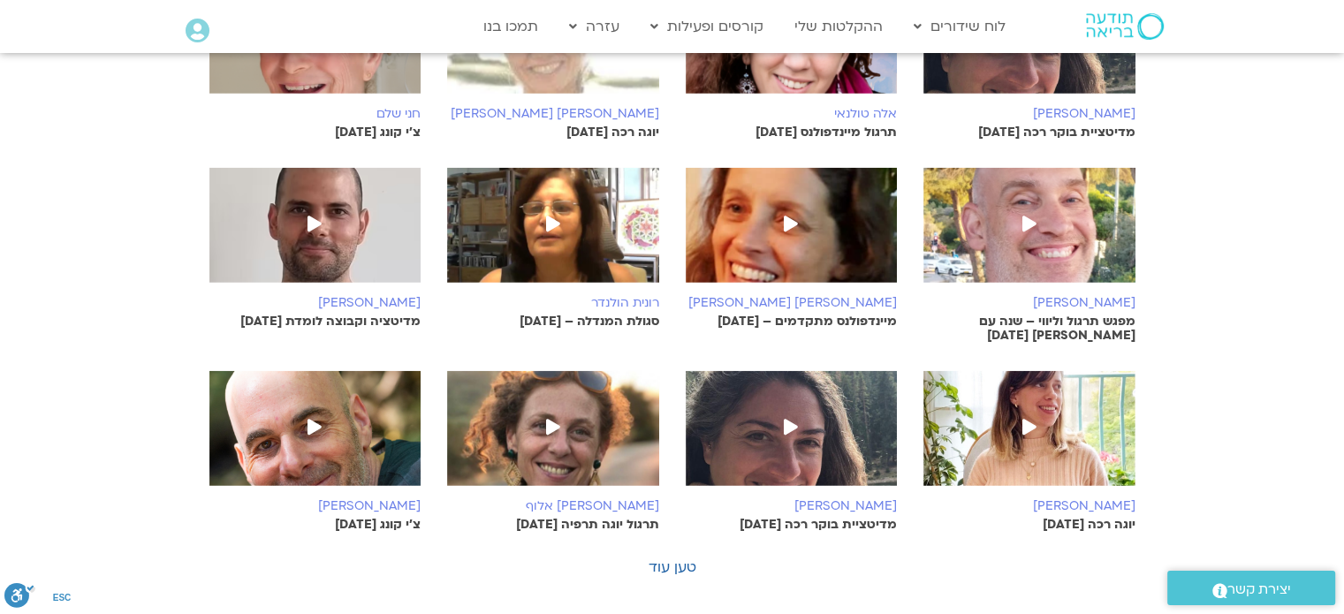
scroll to position [11486, 0]
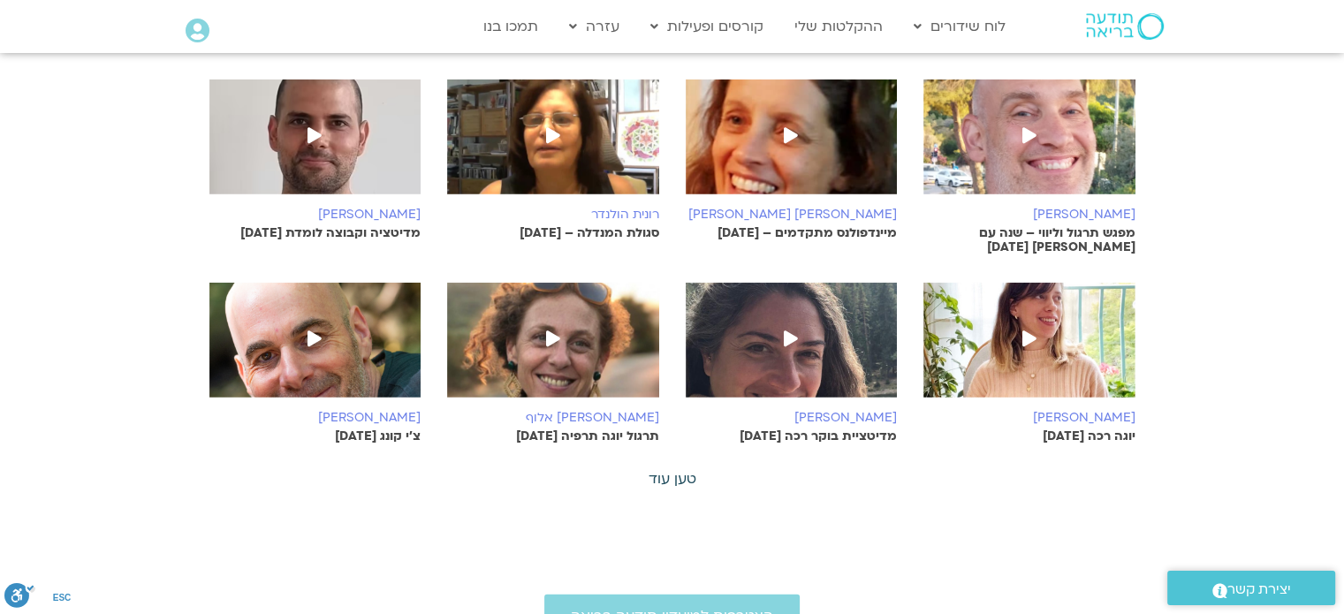
click at [681, 469] on link "טען עוד" at bounding box center [672, 478] width 48 height 19
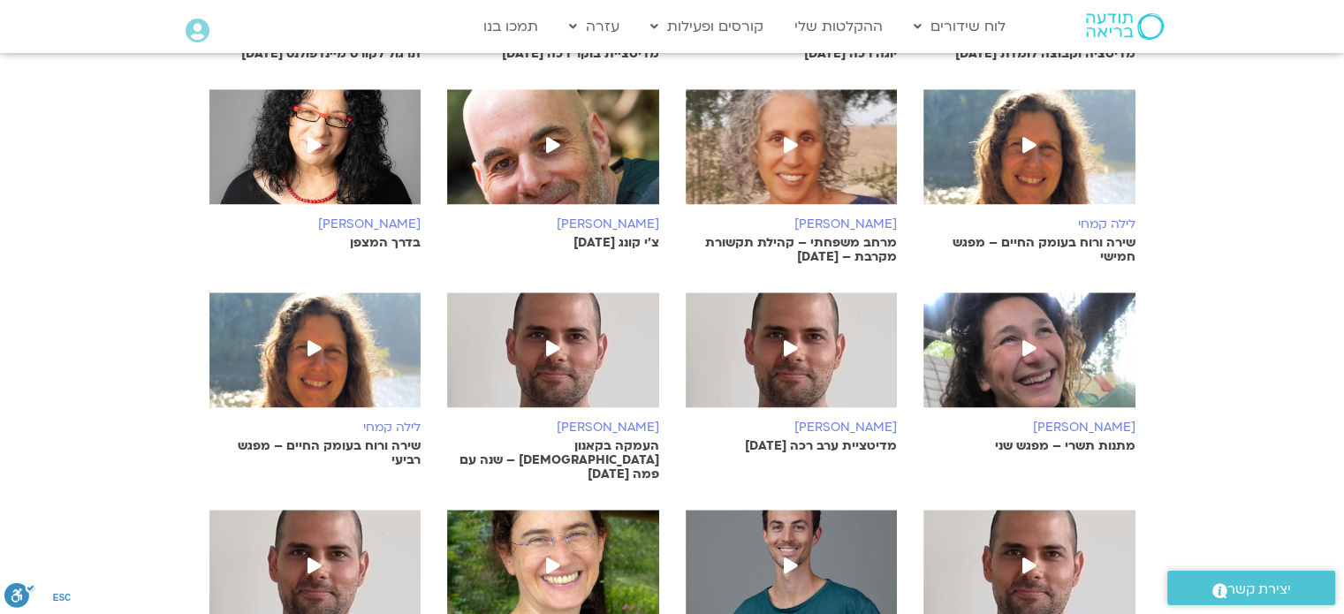
scroll to position [0, 0]
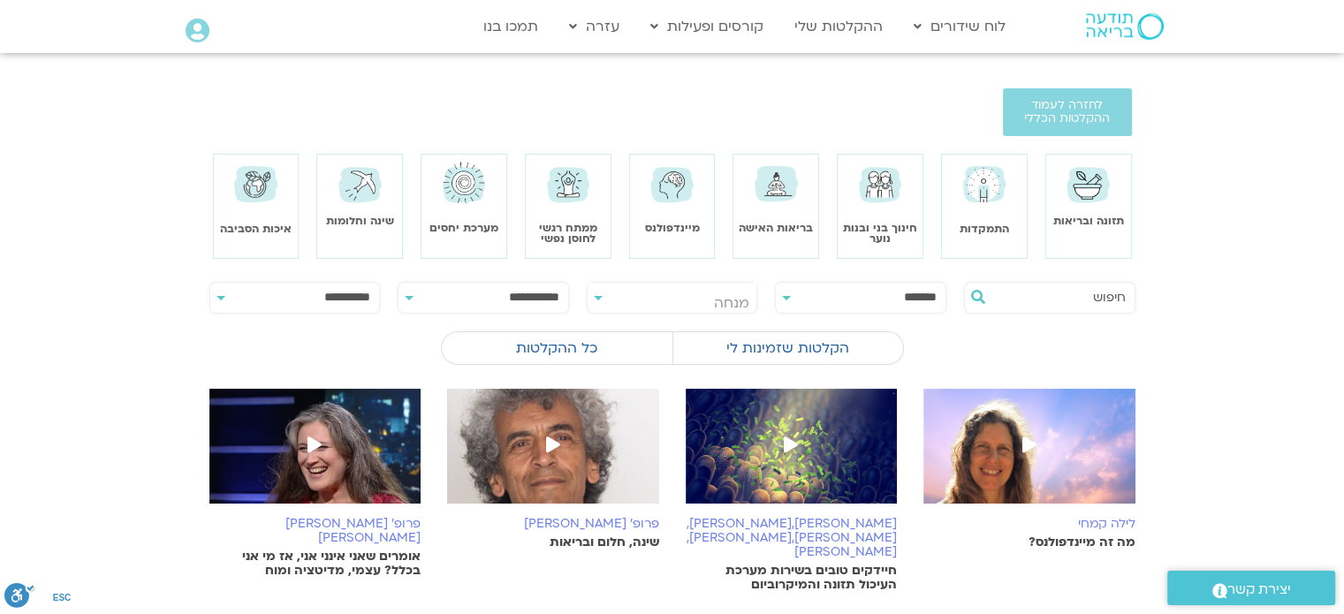
click at [460, 181] on img at bounding box center [464, 183] width 50 height 49
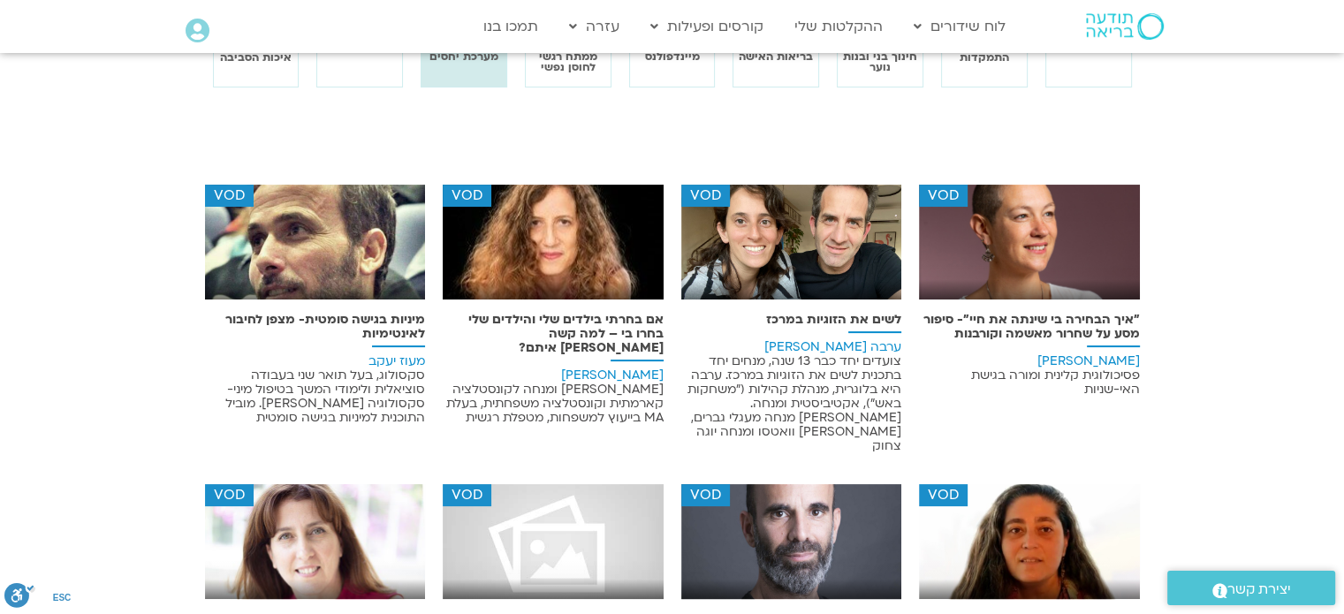
scroll to position [353, 0]
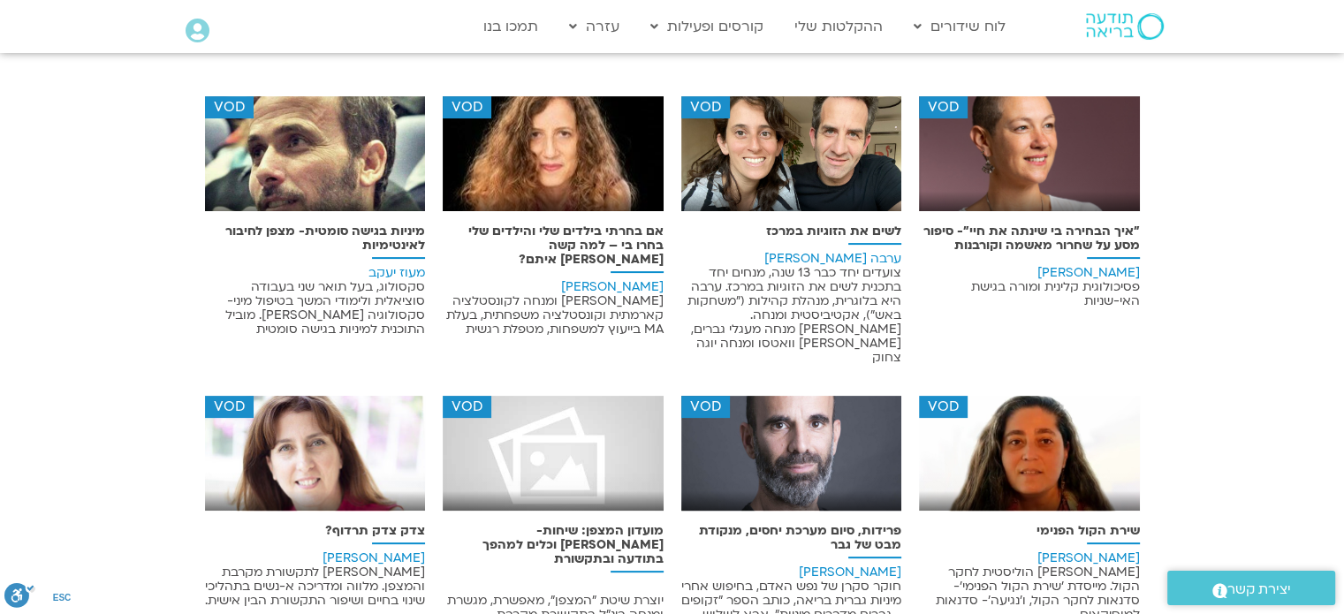
click at [329, 149] on img at bounding box center [315, 160] width 221 height 128
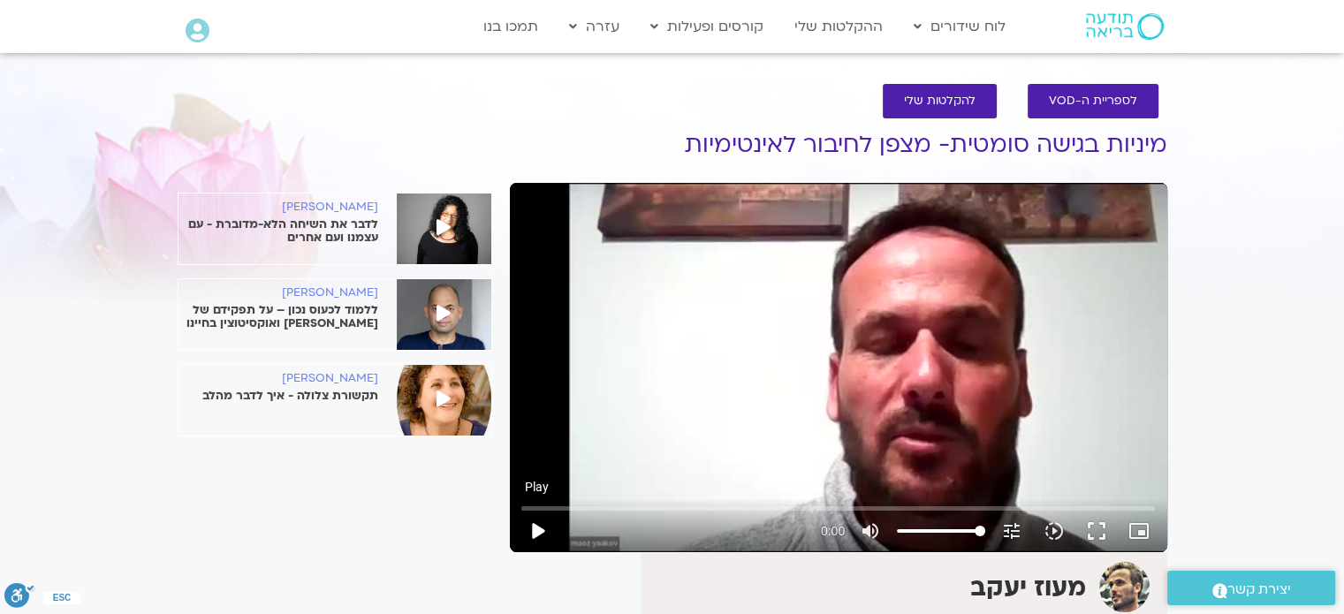
click at [534, 533] on button "play_arrow" at bounding box center [537, 531] width 42 height 42
click at [678, 504] on input "Seek" at bounding box center [837, 508] width 633 height 11
click at [545, 536] on button "pause" at bounding box center [537, 531] width 42 height 42
type input "1082.36102"
